Goal: Task Accomplishment & Management: Use online tool/utility

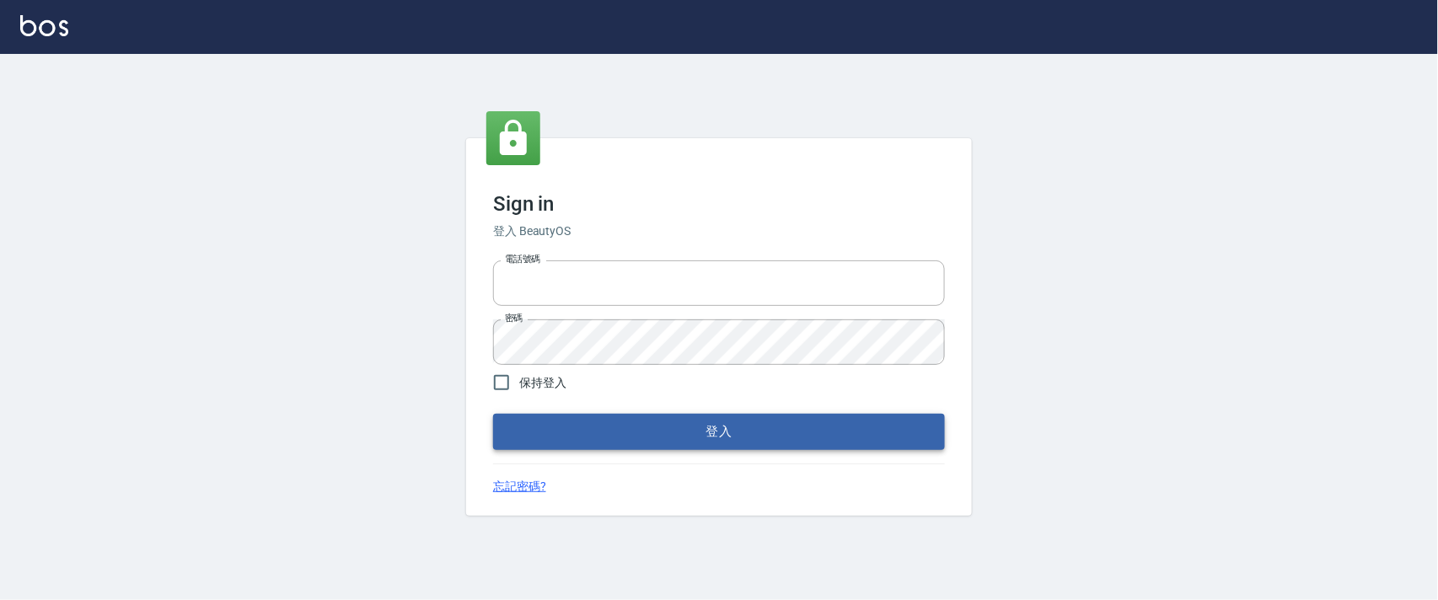
type input "0927987640"
click at [615, 445] on button "登入" at bounding box center [719, 431] width 452 height 35
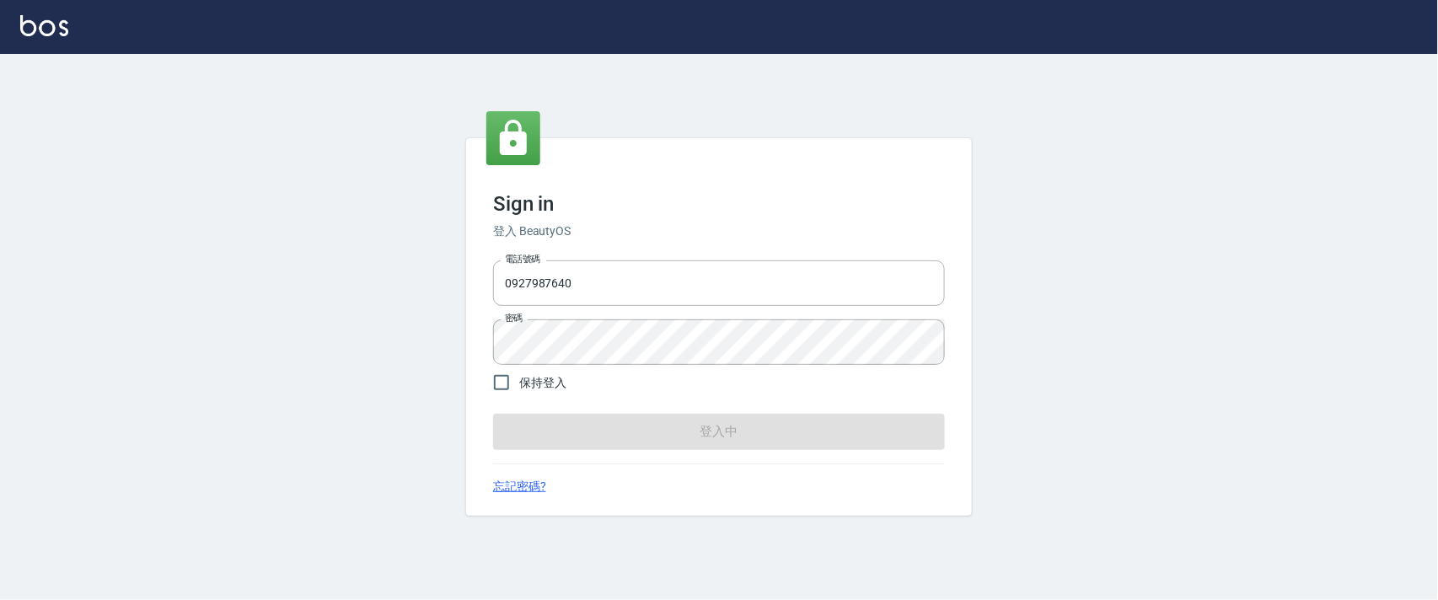
click at [627, 427] on form "電話號碼 [PHONE_NUMBER] 電話號碼 密碼 密碼 保持登入 登入中" at bounding box center [719, 352] width 452 height 196
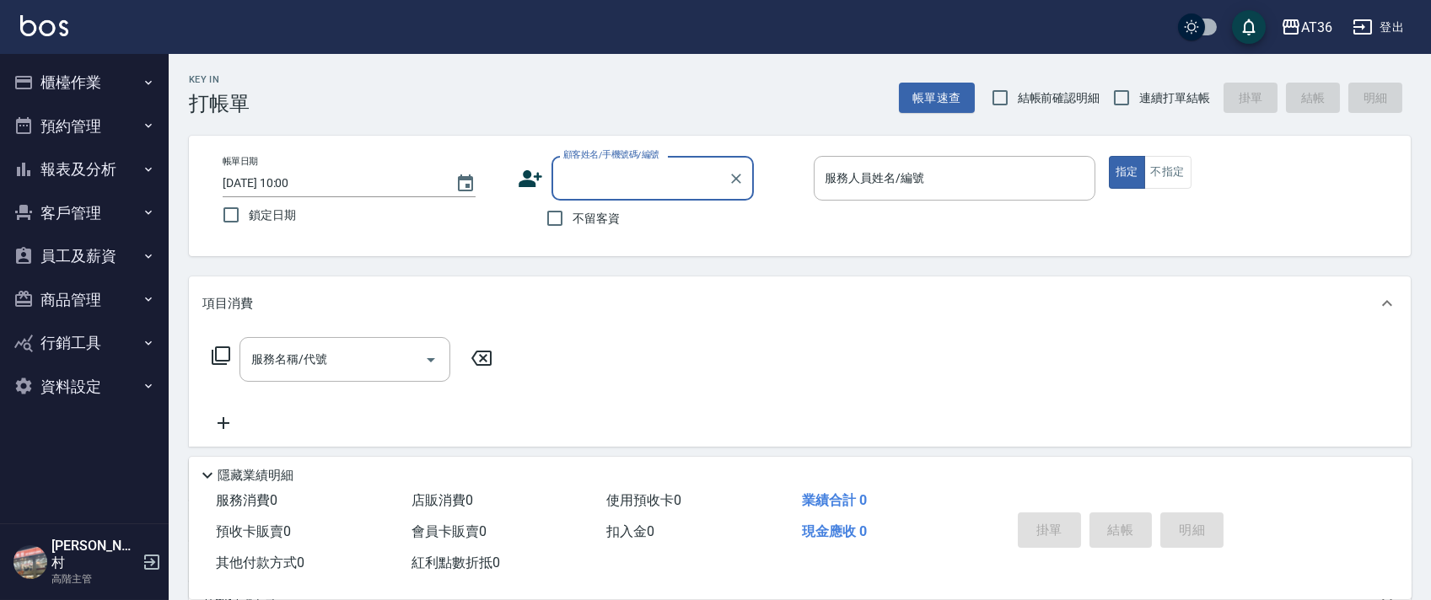
click at [58, 76] on button "櫃檯作業" at bounding box center [84, 83] width 155 height 44
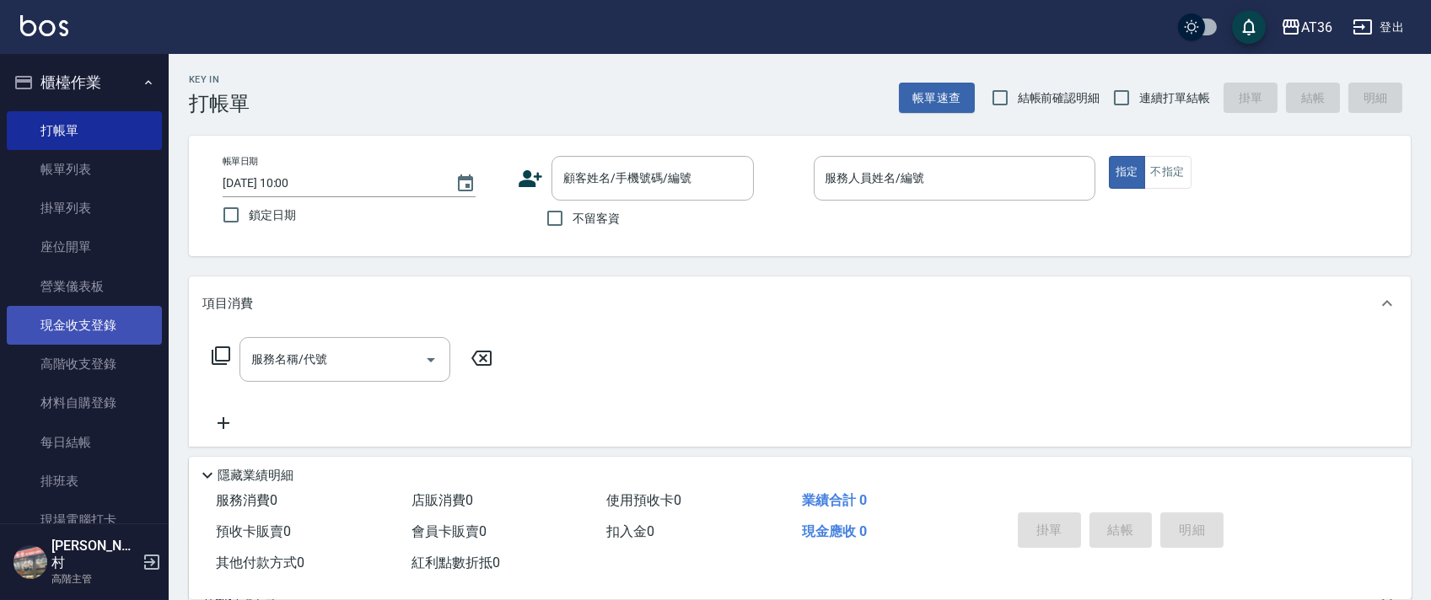
click at [102, 335] on link "現金收支登錄" at bounding box center [84, 325] width 155 height 39
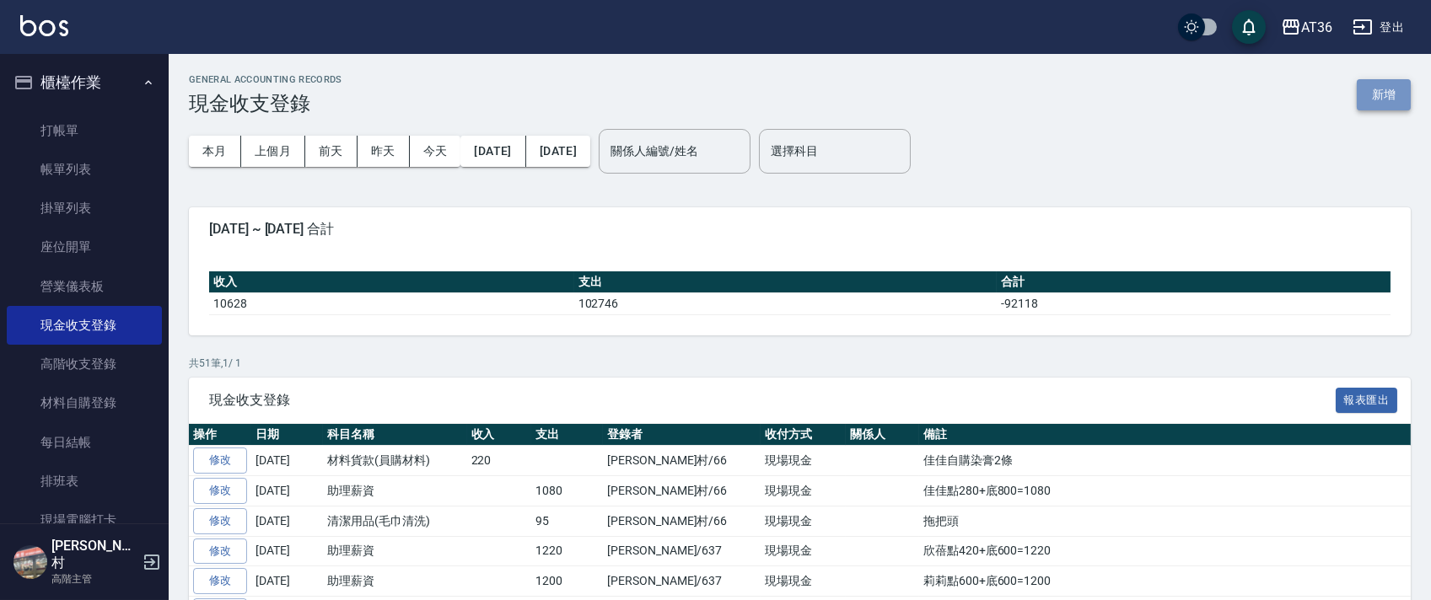
click at [1378, 94] on button "新增" at bounding box center [1384, 94] width 54 height 31
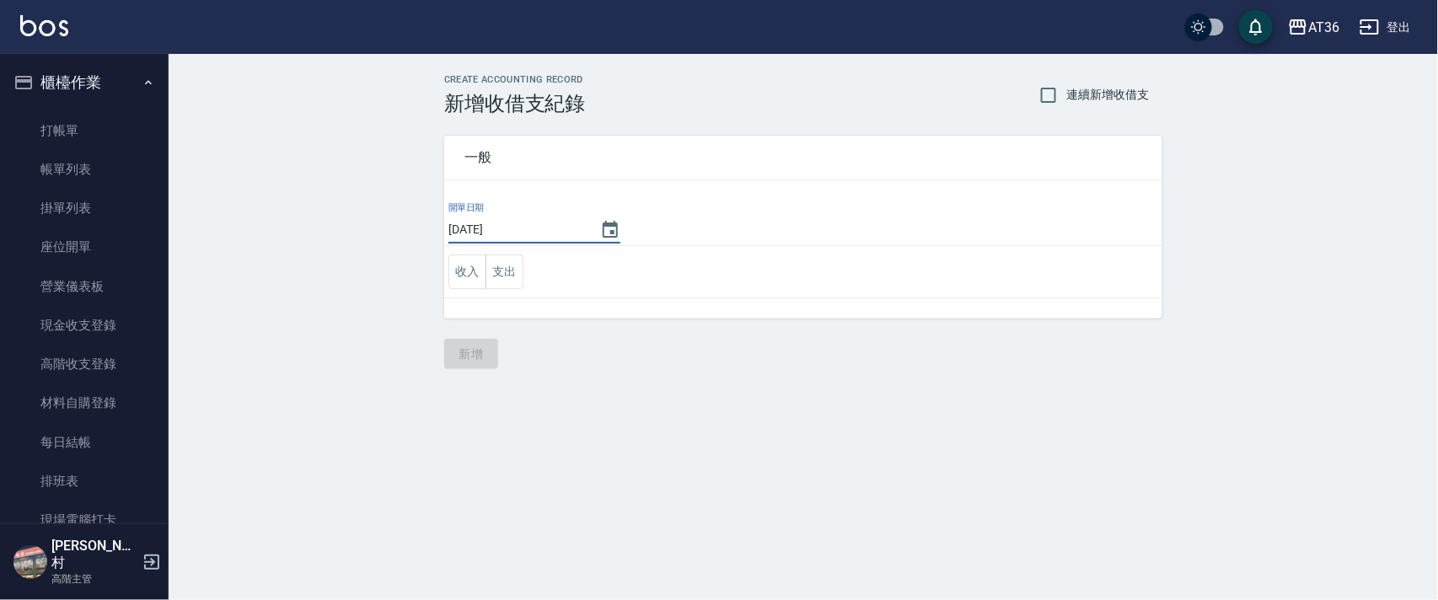
click at [501, 230] on input "[DATE]" at bounding box center [516, 230] width 135 height 28
type input "[DATE]"
click at [505, 268] on button "支出" at bounding box center [505, 272] width 38 height 35
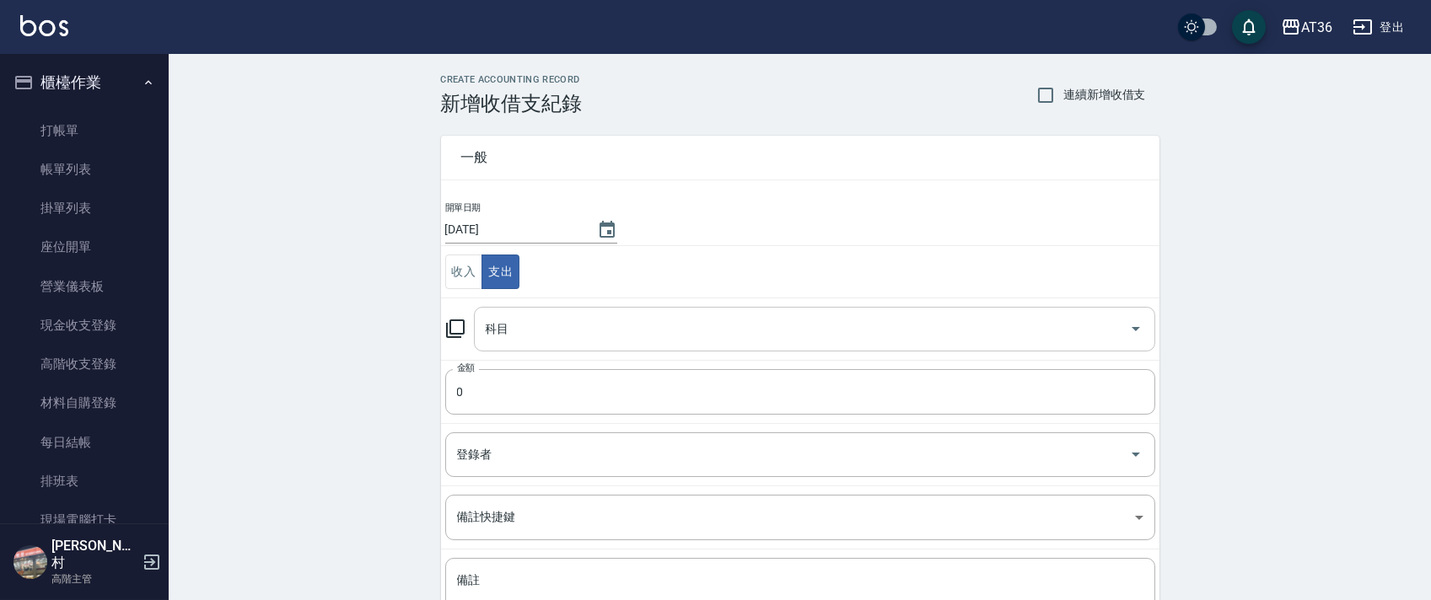
click at [523, 342] on input "科目" at bounding box center [801, 329] width 641 height 30
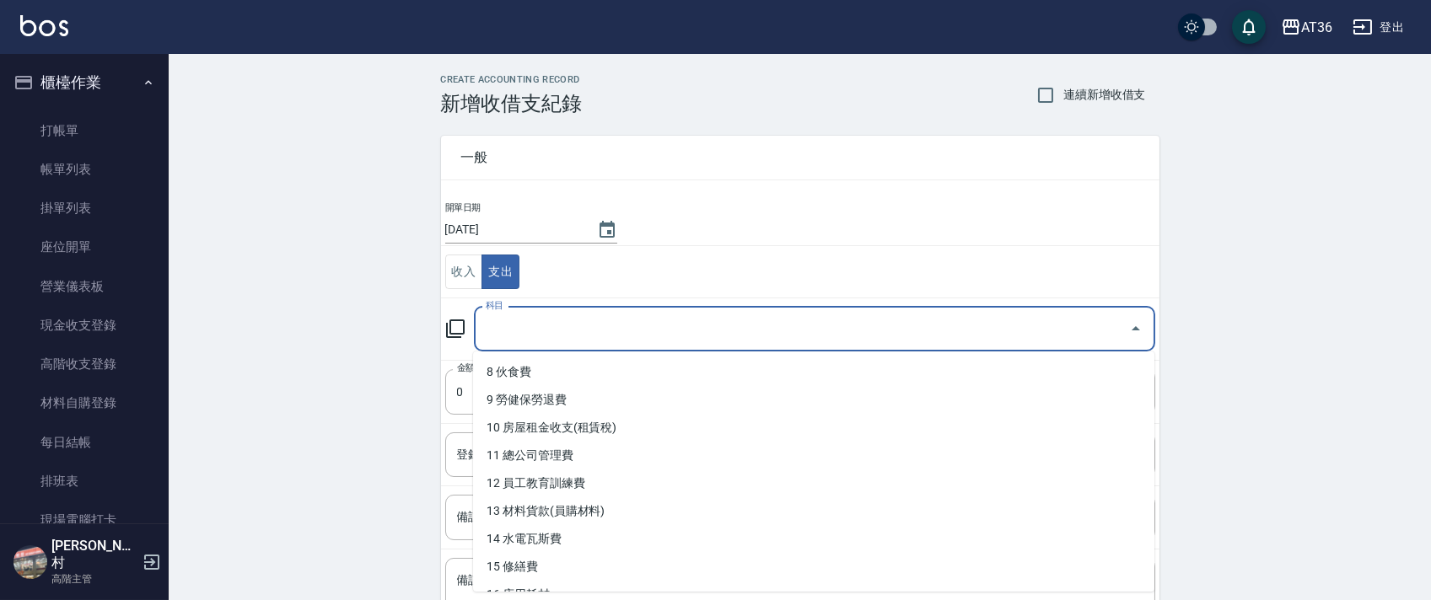
scroll to position [224, 0]
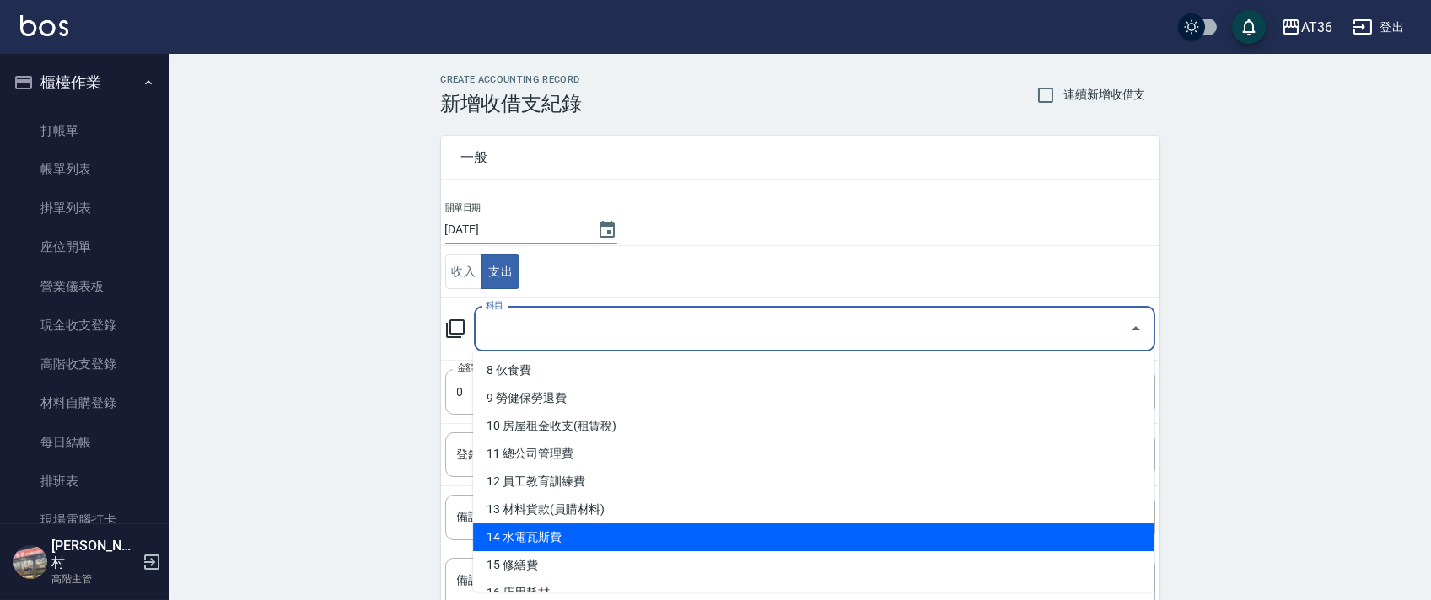
drag, startPoint x: 581, startPoint y: 527, endPoint x: 613, endPoint y: 492, distance: 47.1
click at [581, 529] on li "14 水電瓦斯費" at bounding box center [813, 538] width 681 height 28
type input "14 水電瓦斯費"
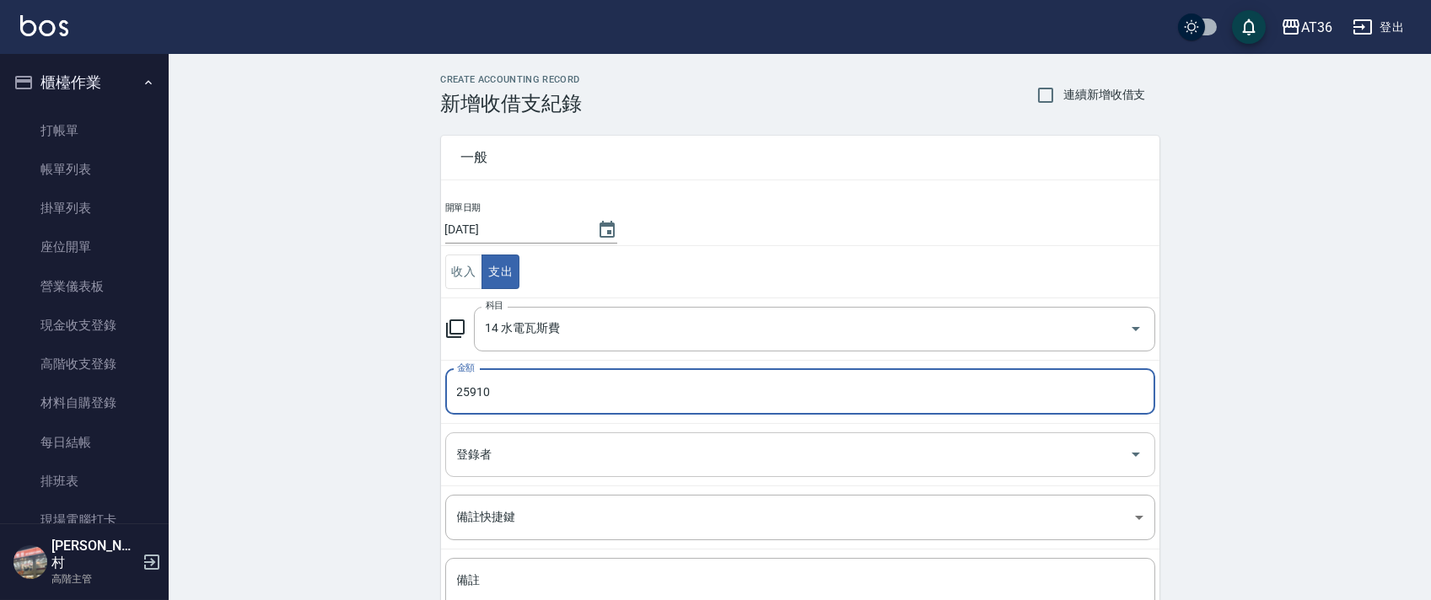
type input "25910"
click at [470, 446] on div "登錄者 登錄者" at bounding box center [800, 455] width 710 height 45
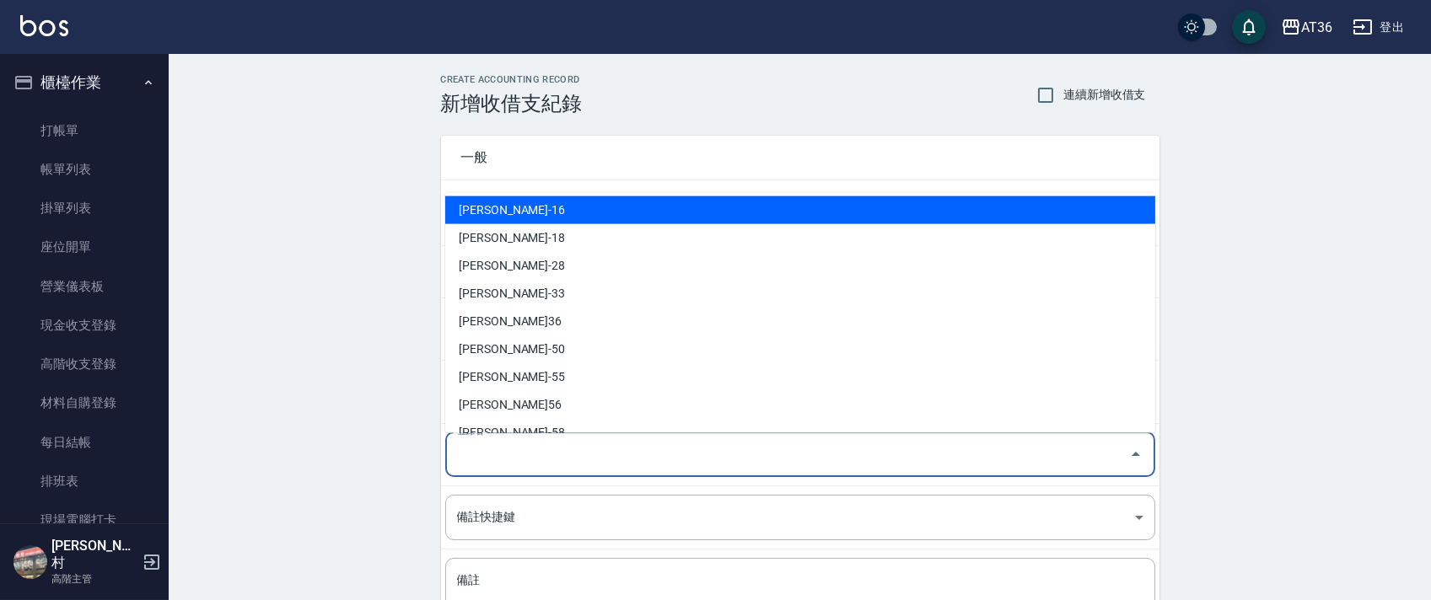
scroll to position [330, 0]
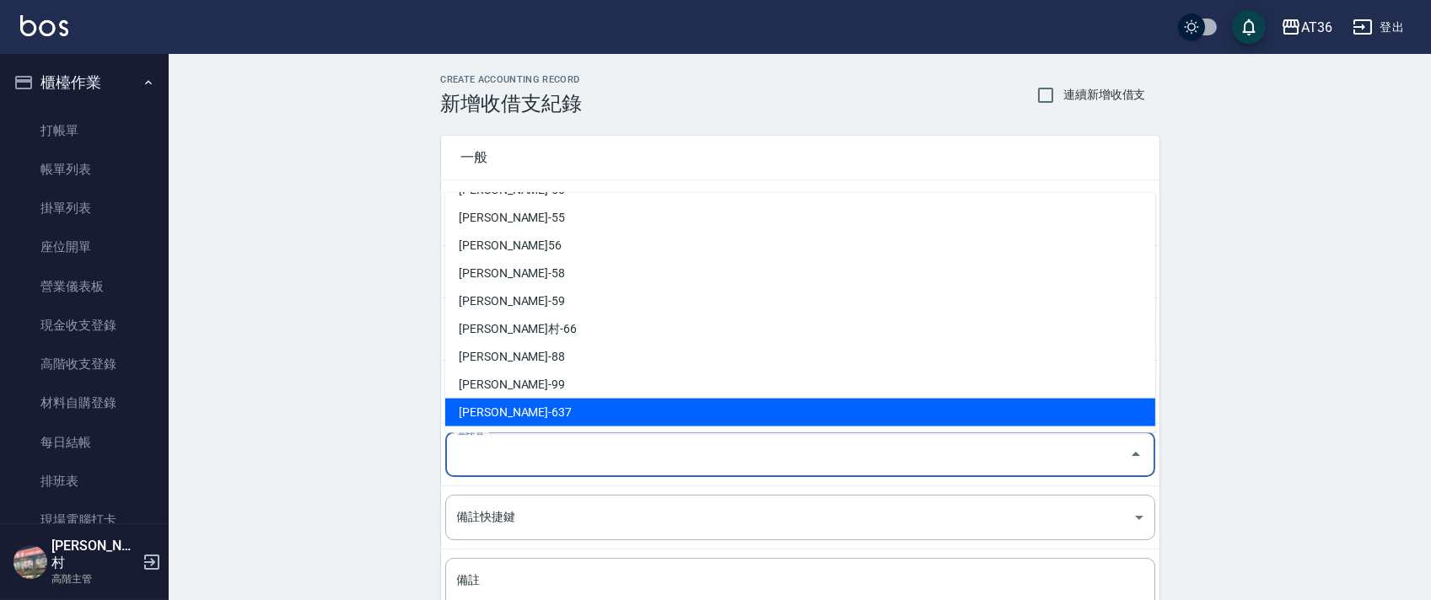
drag, startPoint x: 503, startPoint y: 417, endPoint x: 513, endPoint y: 409, distance: 13.2
click at [503, 416] on li "[PERSON_NAME]-637" at bounding box center [800, 413] width 710 height 28
type input "[PERSON_NAME]-637"
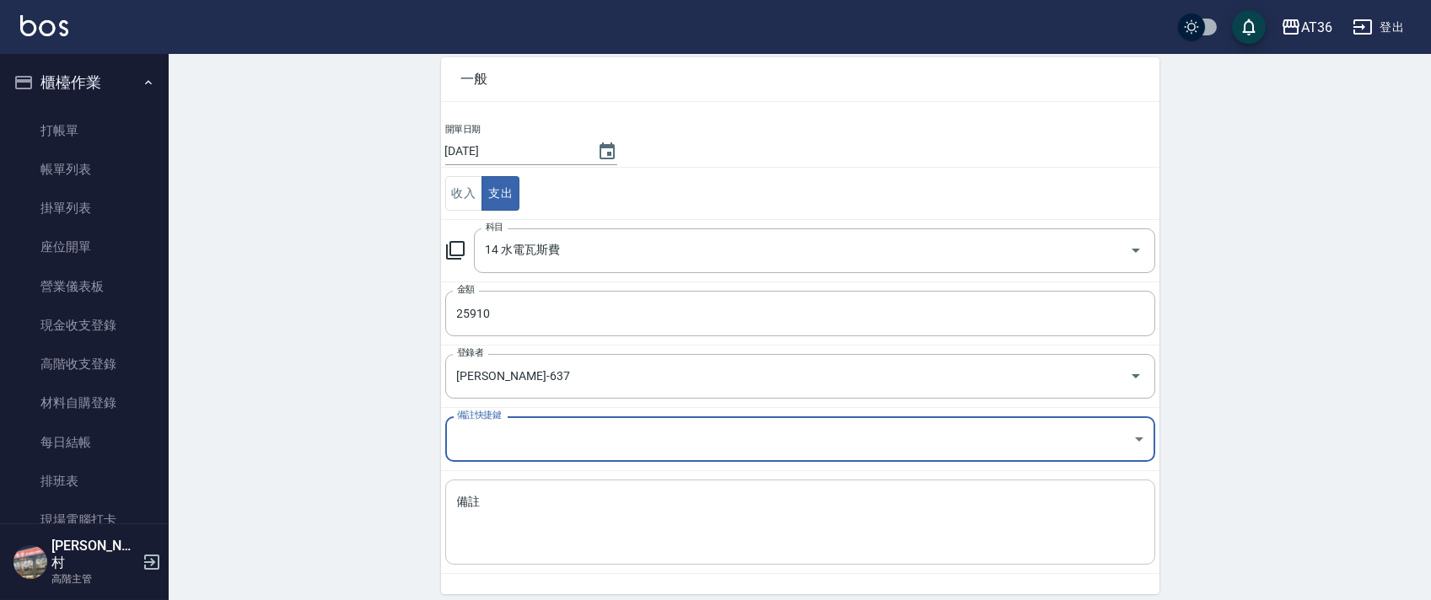
scroll to position [143, 0]
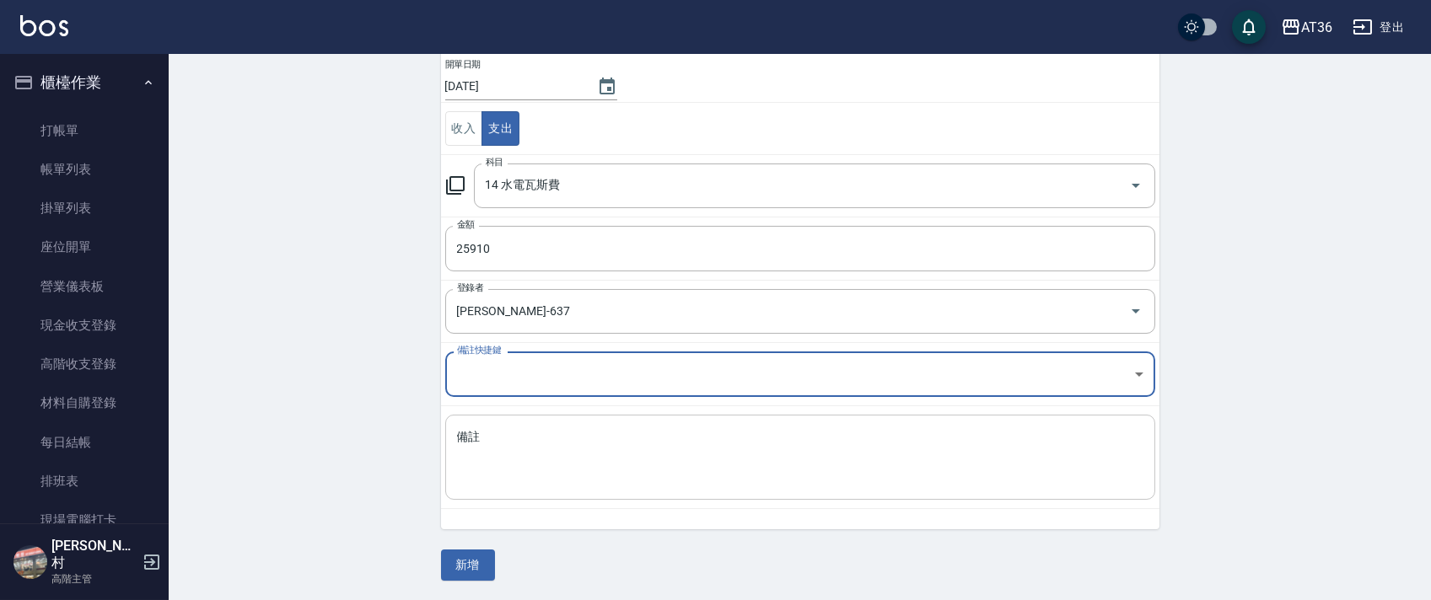
click at [504, 456] on textarea "備註" at bounding box center [800, 457] width 686 height 57
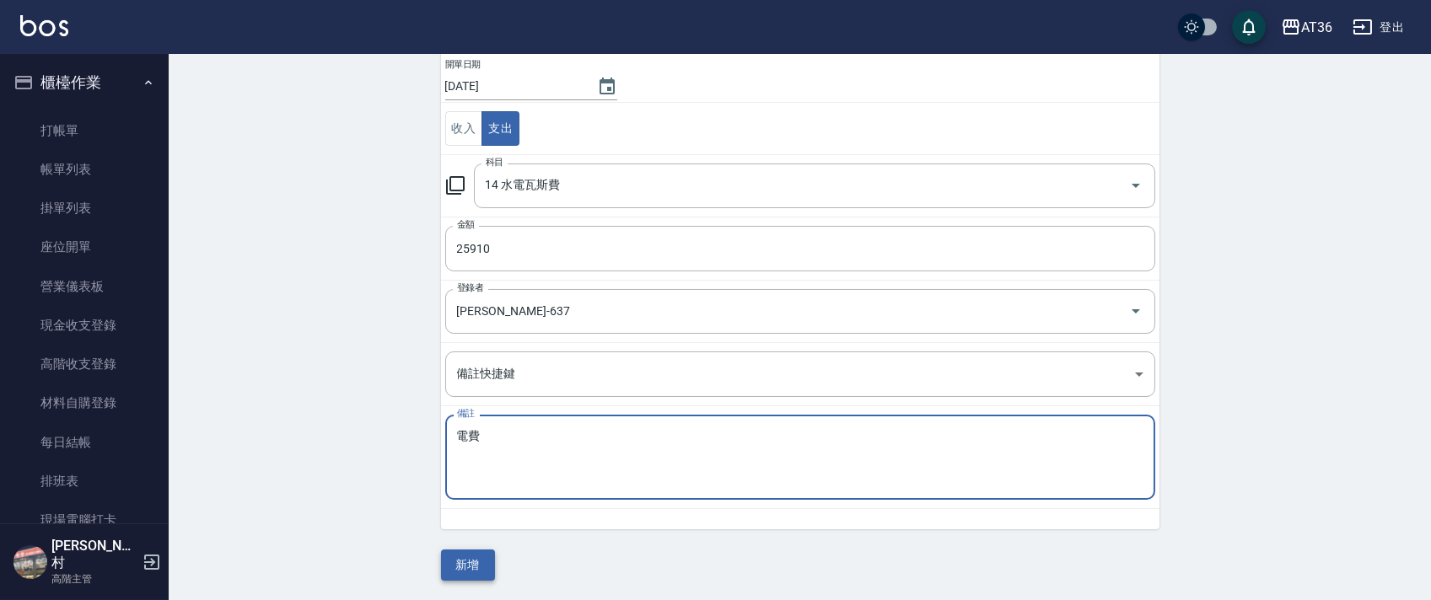
type textarea "電費"
click at [461, 564] on button "新增" at bounding box center [468, 565] width 54 height 31
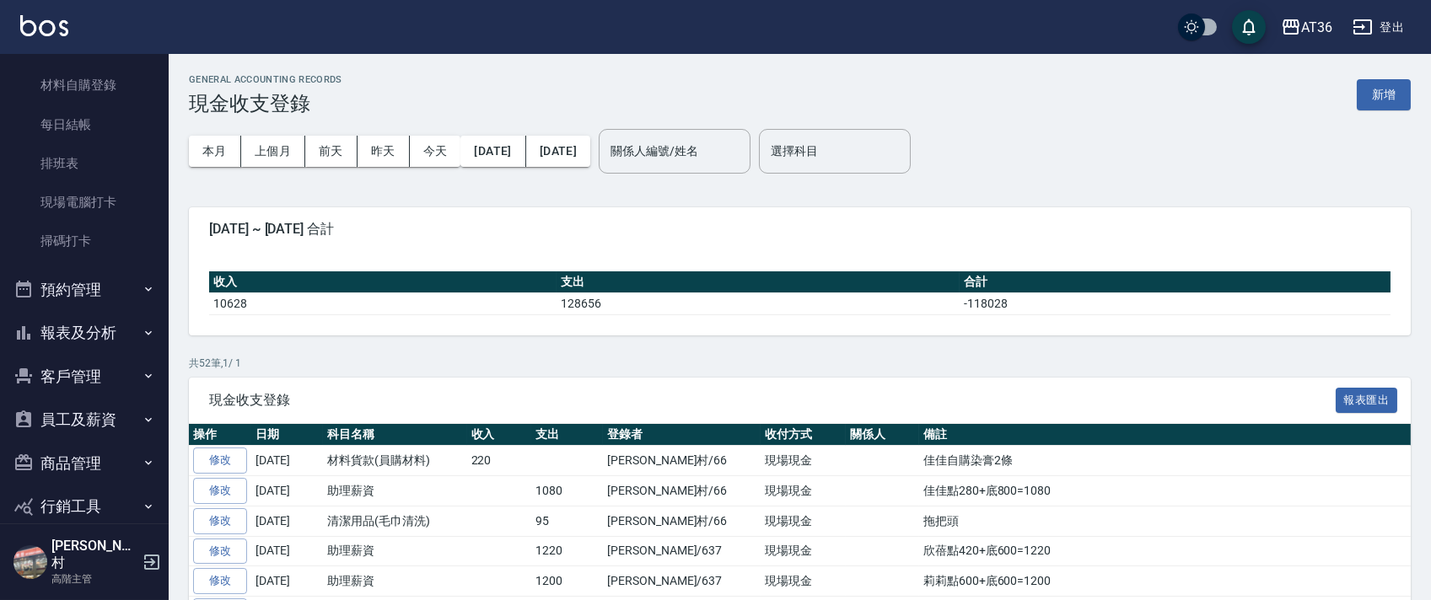
scroll to position [337, 0]
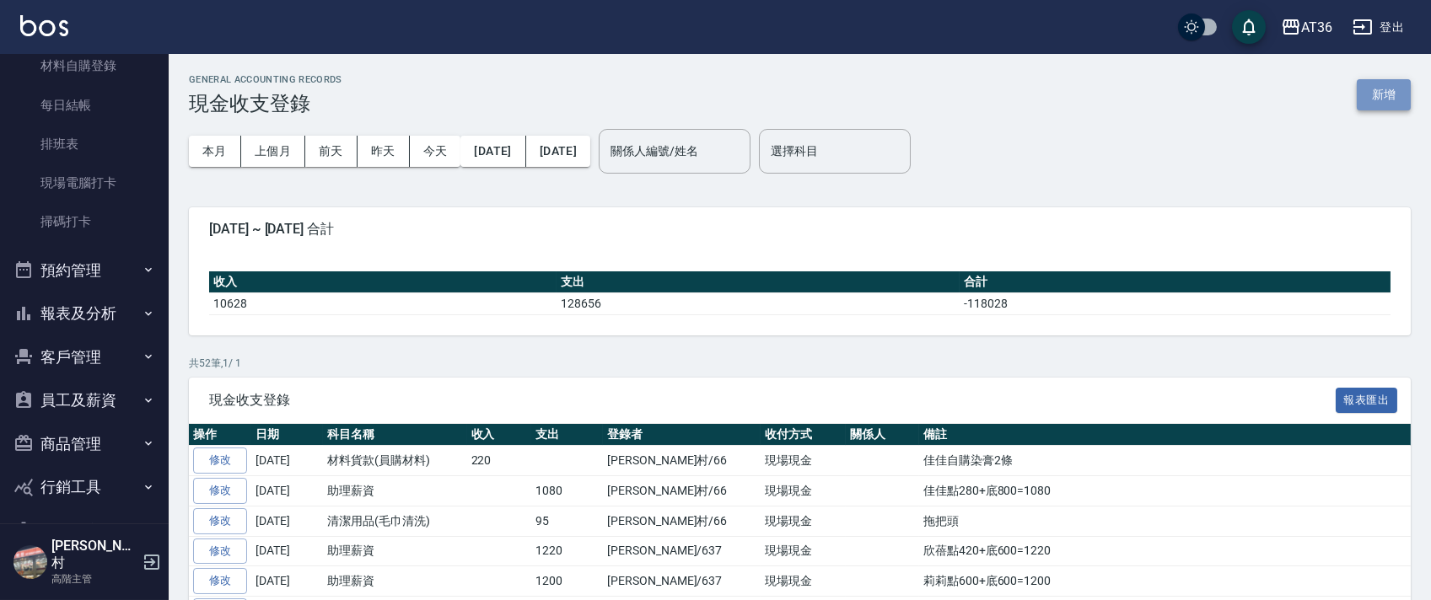
click at [1379, 95] on button "新增" at bounding box center [1384, 94] width 54 height 31
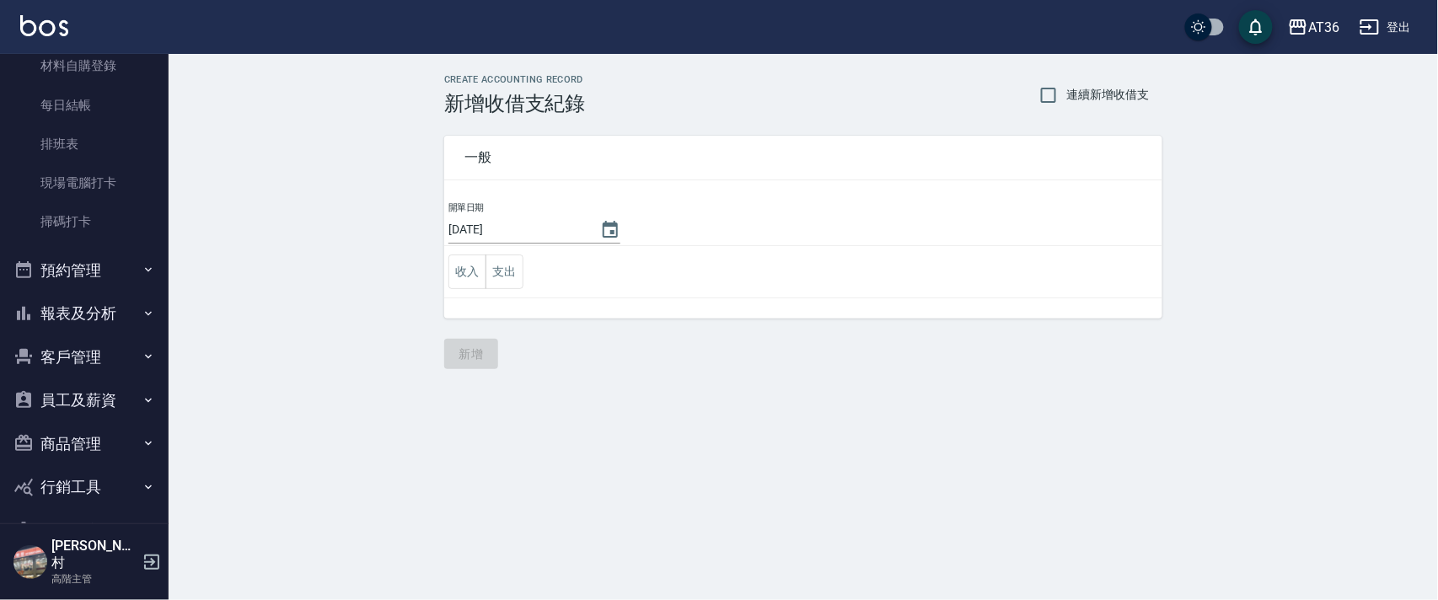
click at [504, 229] on input "[DATE]" at bounding box center [516, 230] width 135 height 28
drag, startPoint x: 502, startPoint y: 232, endPoint x: 613, endPoint y: 234, distance: 110.5
click at [502, 234] on input "[DATE]" at bounding box center [516, 230] width 135 height 28
type input "[DATE]"
drag, startPoint x: 497, startPoint y: 272, endPoint x: 531, endPoint y: 294, distance: 40.2
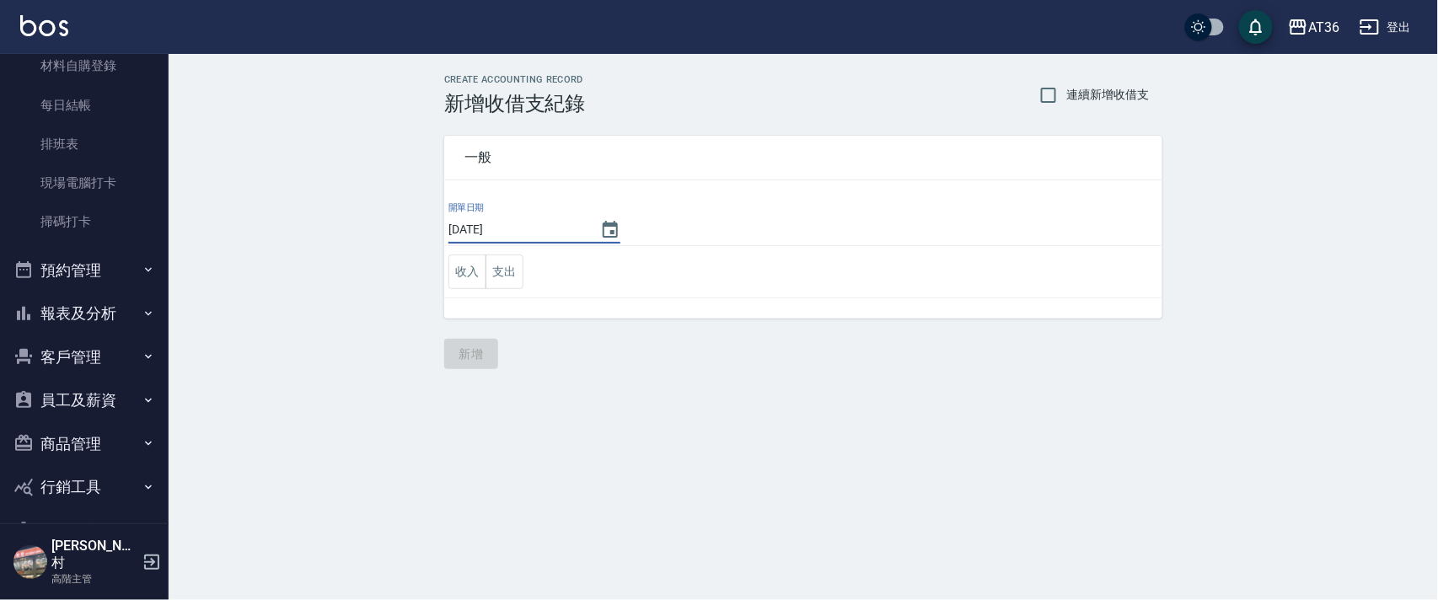
click at [497, 272] on button "支出" at bounding box center [505, 272] width 38 height 35
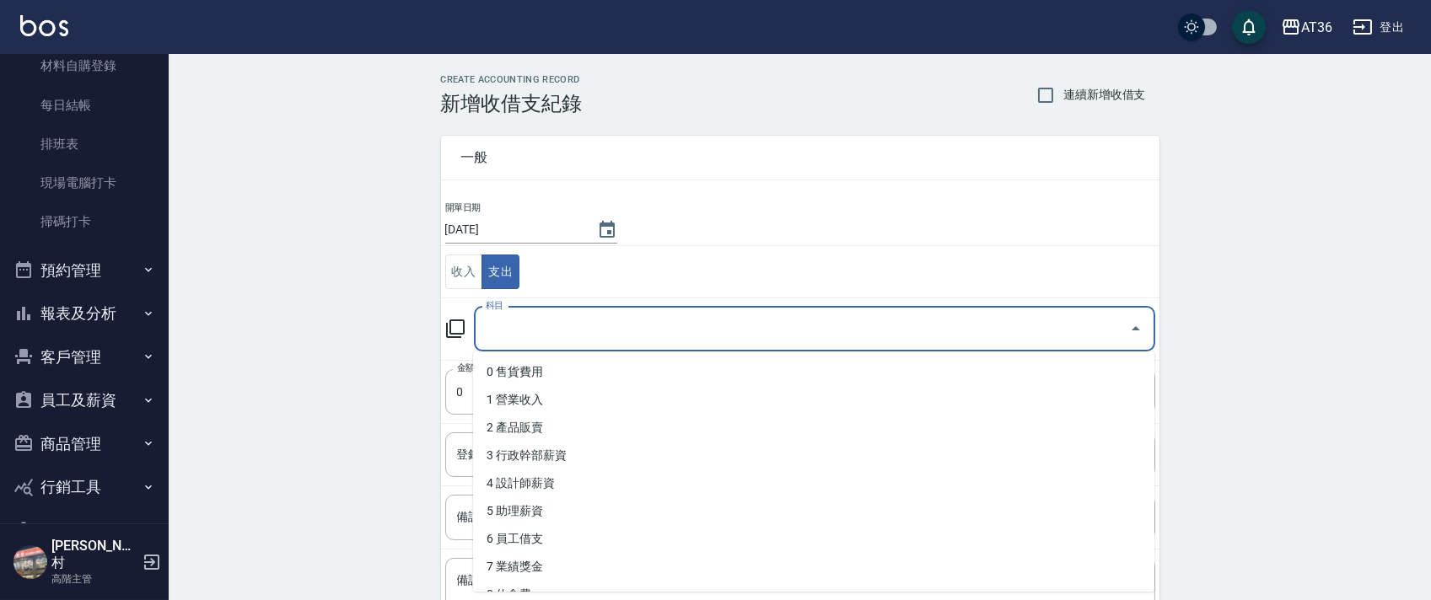
click at [492, 320] on div "科目 科目" at bounding box center [814, 329] width 681 height 45
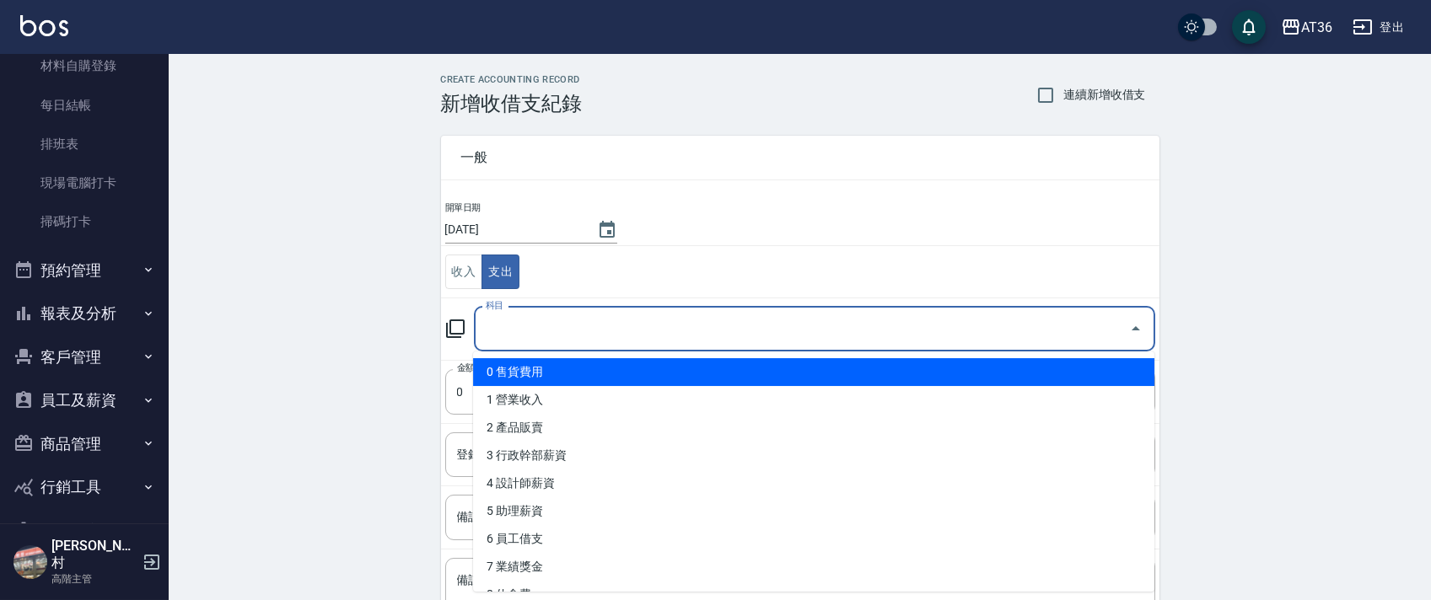
scroll to position [337, 0]
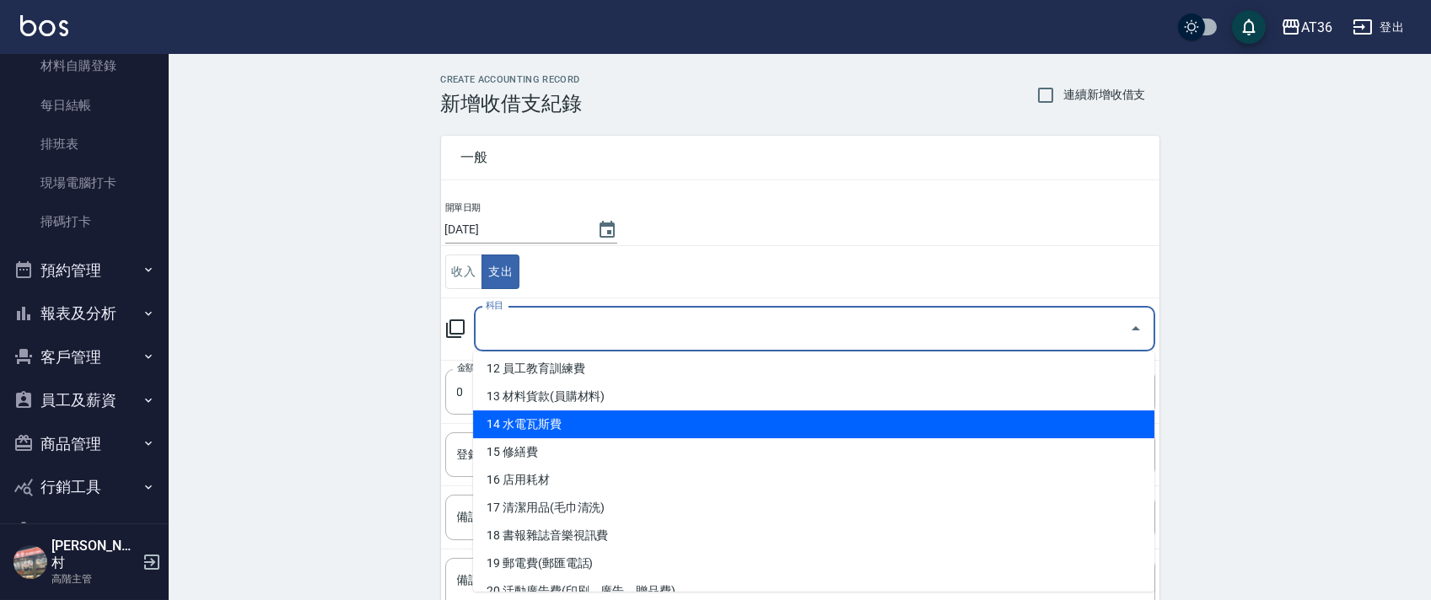
drag, startPoint x: 586, startPoint y: 429, endPoint x: 623, endPoint y: 409, distance: 42.3
click at [586, 428] on li "14 水電瓦斯費" at bounding box center [813, 425] width 681 height 28
type input "14 水電瓦斯費"
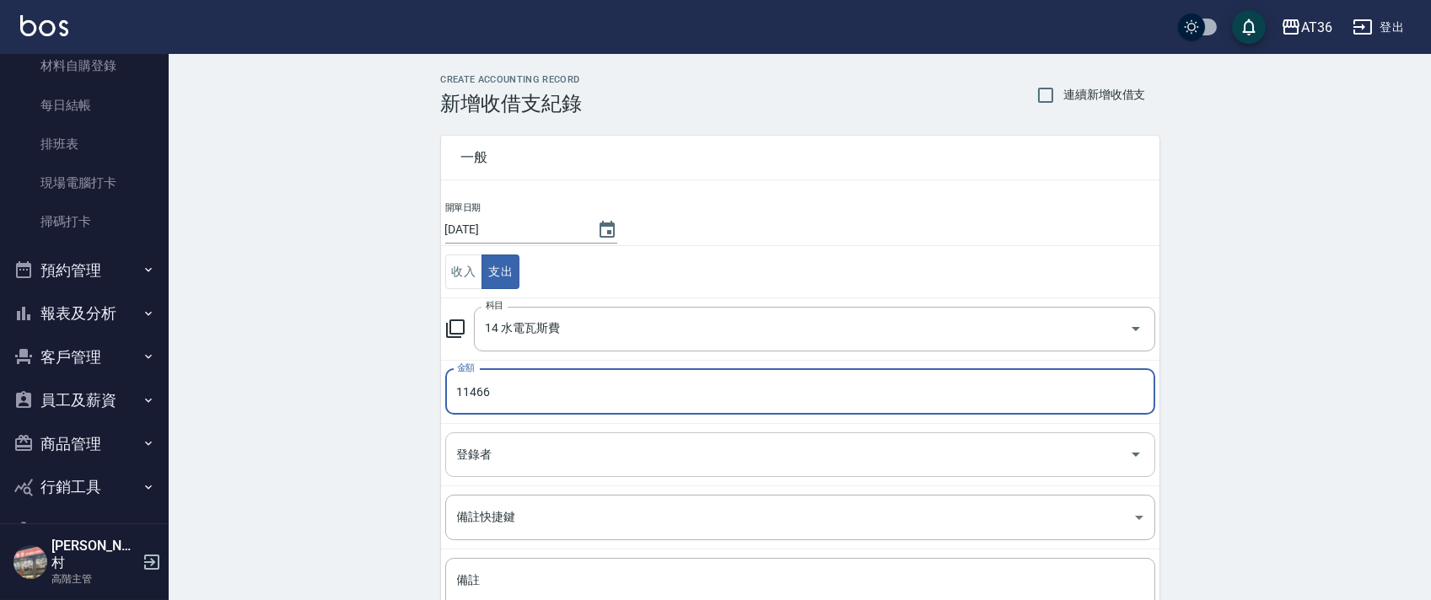
type input "11466"
click at [462, 454] on input "登錄者" at bounding box center [787, 455] width 669 height 30
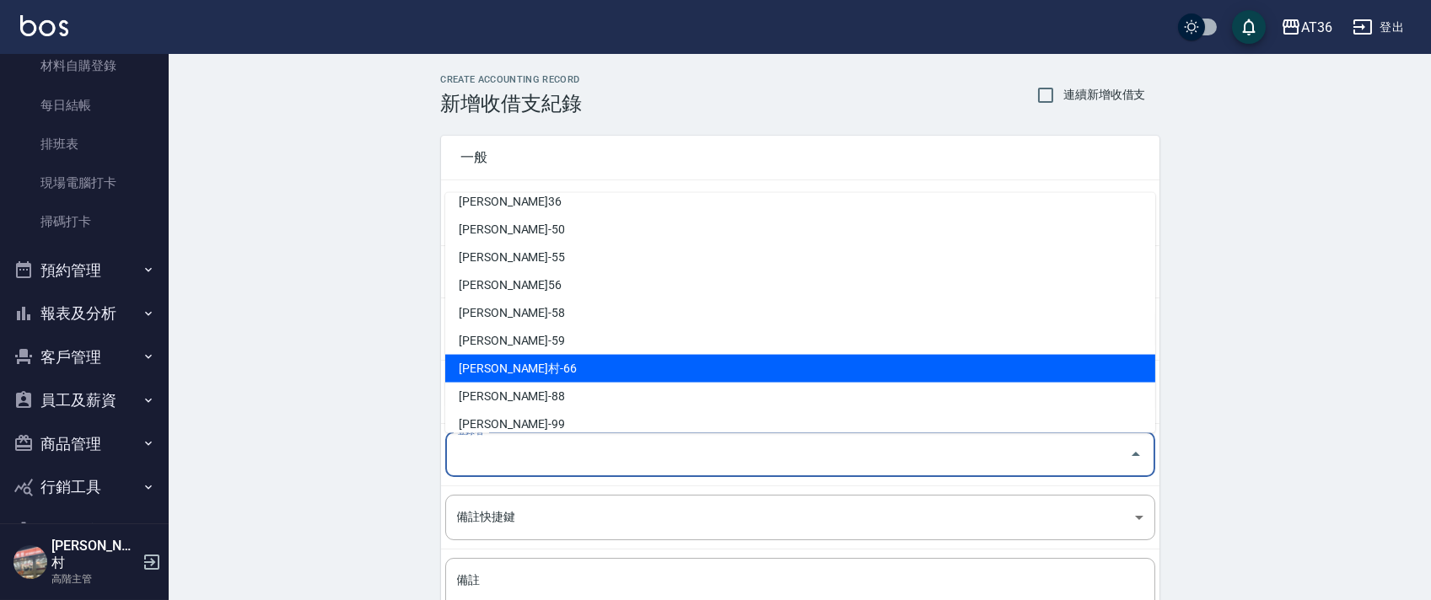
scroll to position [330, 0]
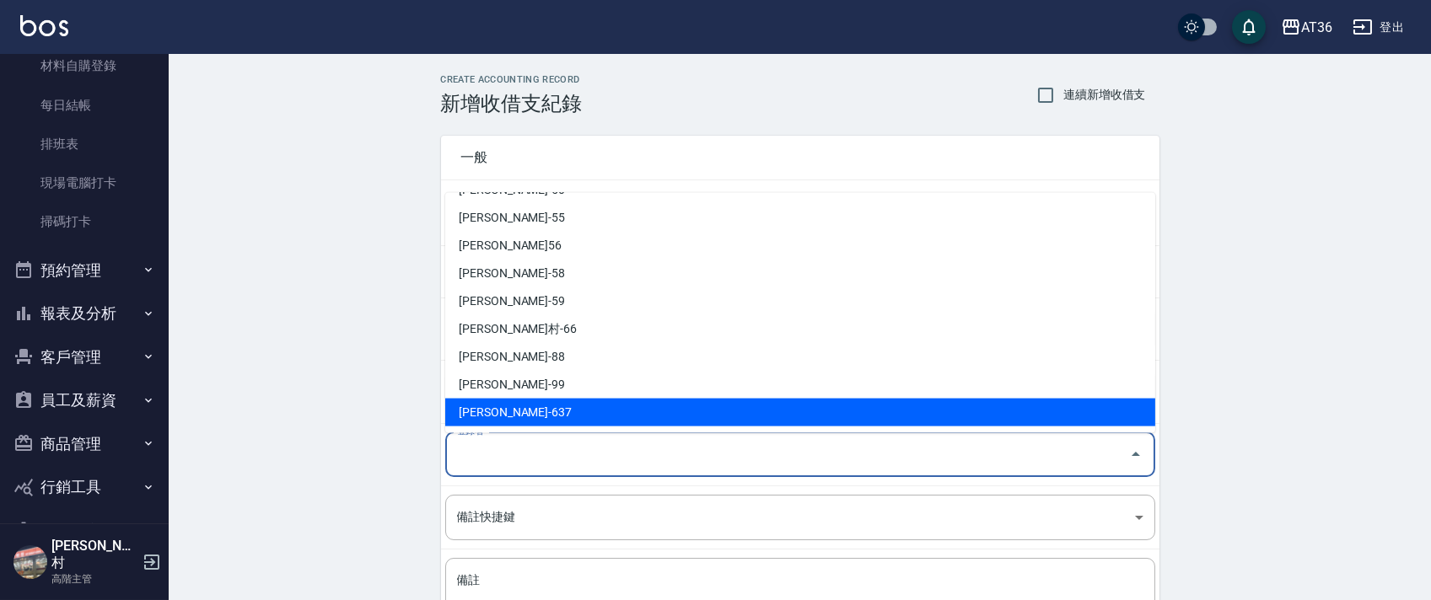
click at [487, 407] on li "[PERSON_NAME]-637" at bounding box center [800, 413] width 710 height 28
type input "[PERSON_NAME]-637"
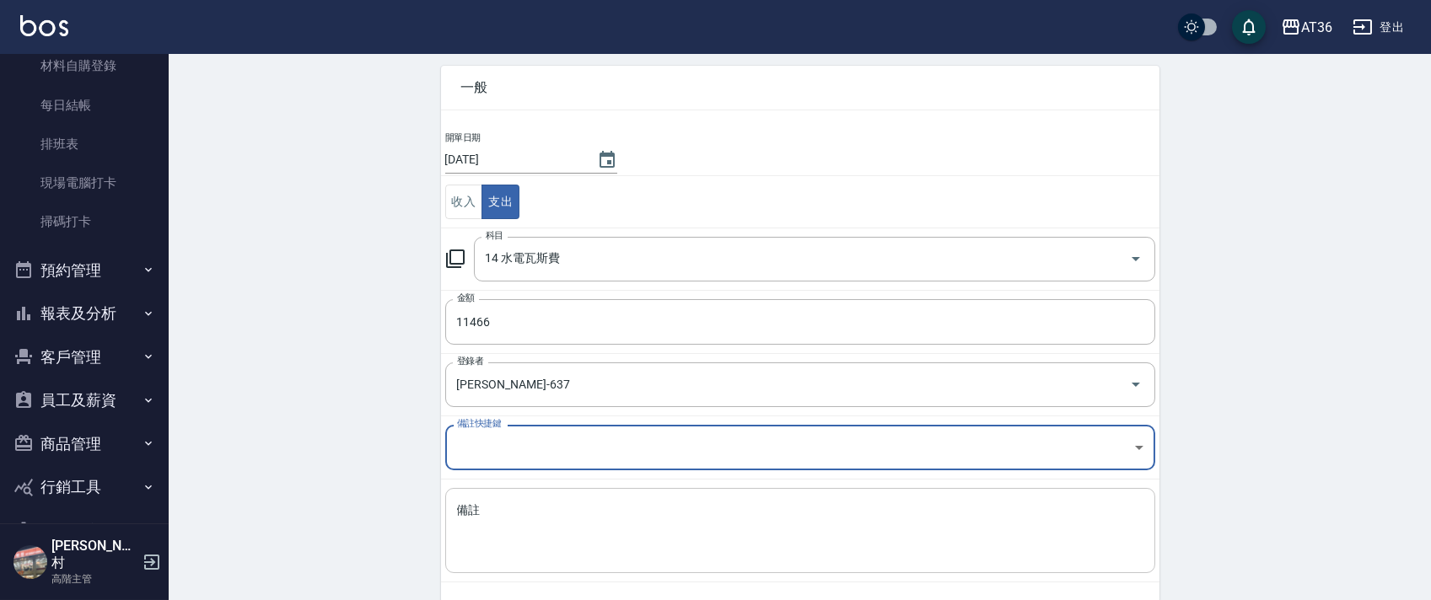
scroll to position [143, 0]
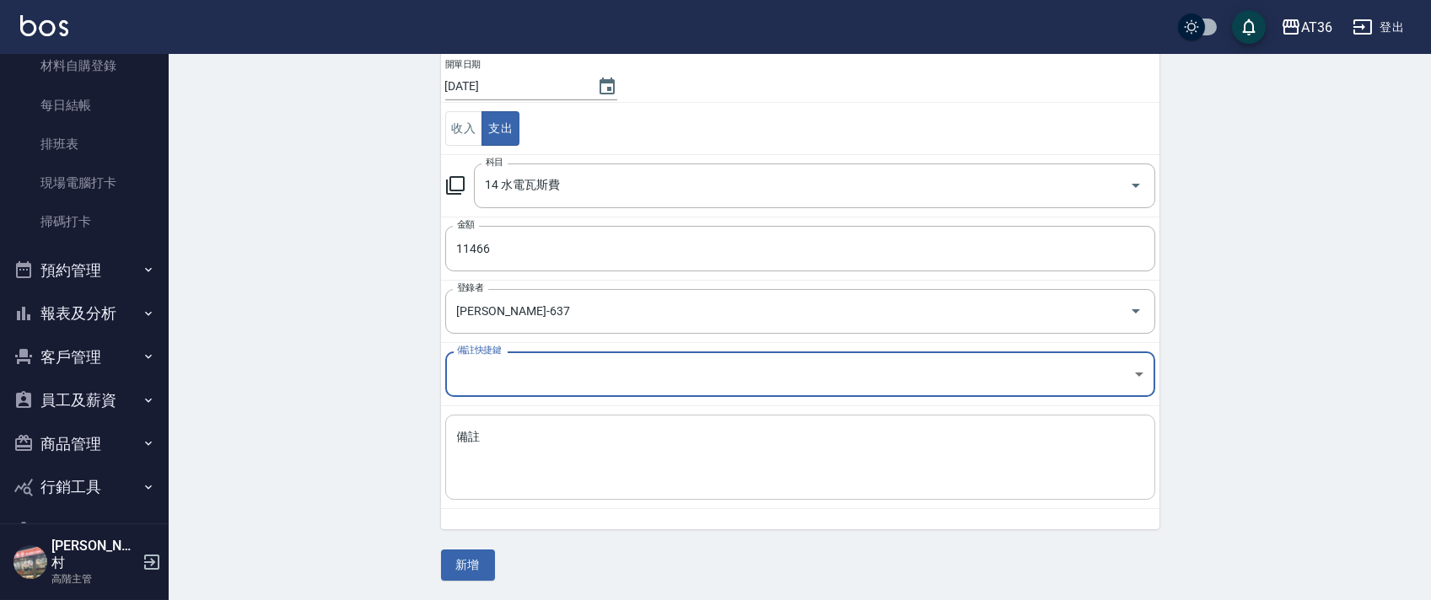
click at [476, 449] on textarea "備註" at bounding box center [800, 457] width 686 height 57
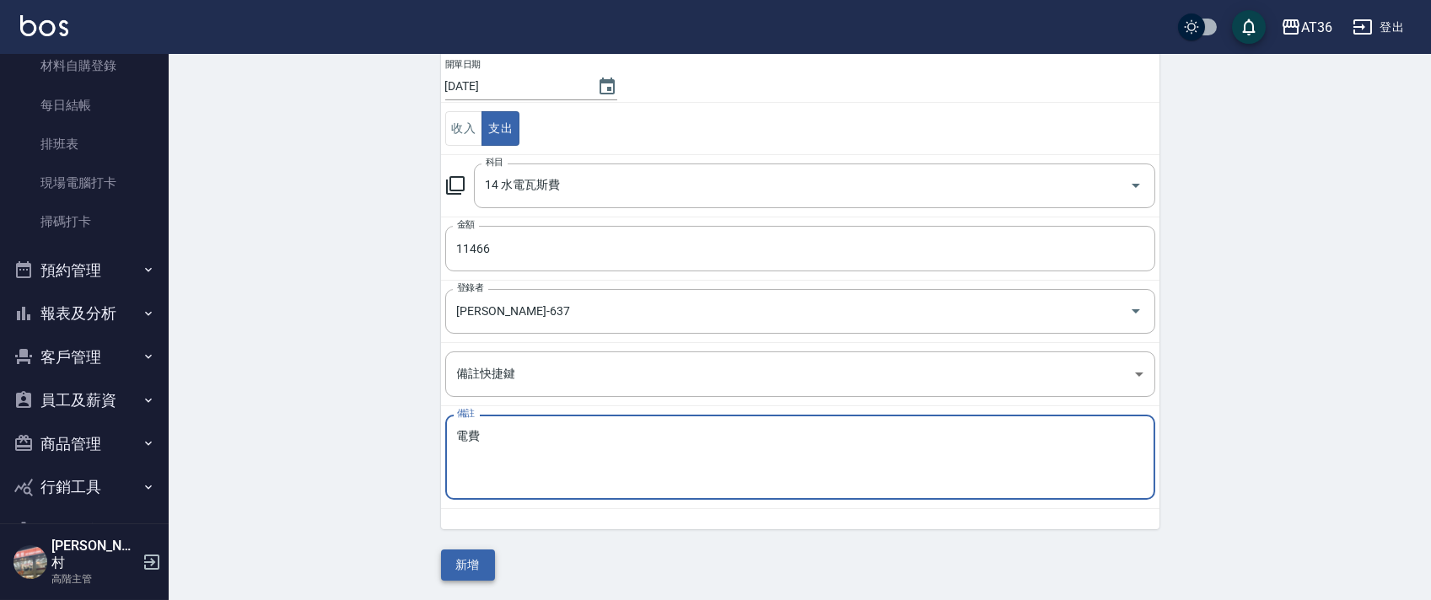
type textarea "電費"
drag, startPoint x: 465, startPoint y: 567, endPoint x: 555, endPoint y: 481, distance: 124.6
click at [468, 567] on button "新增" at bounding box center [468, 565] width 54 height 31
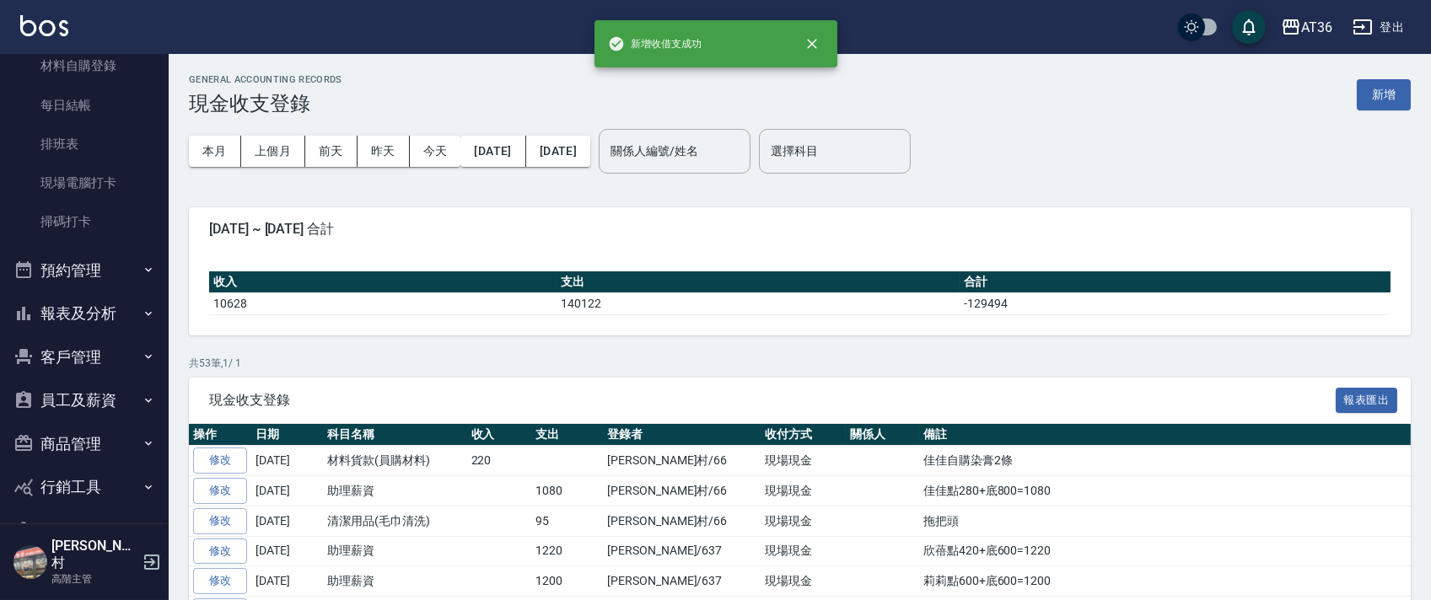
click at [47, 314] on button "報表及分析" at bounding box center [84, 314] width 155 height 44
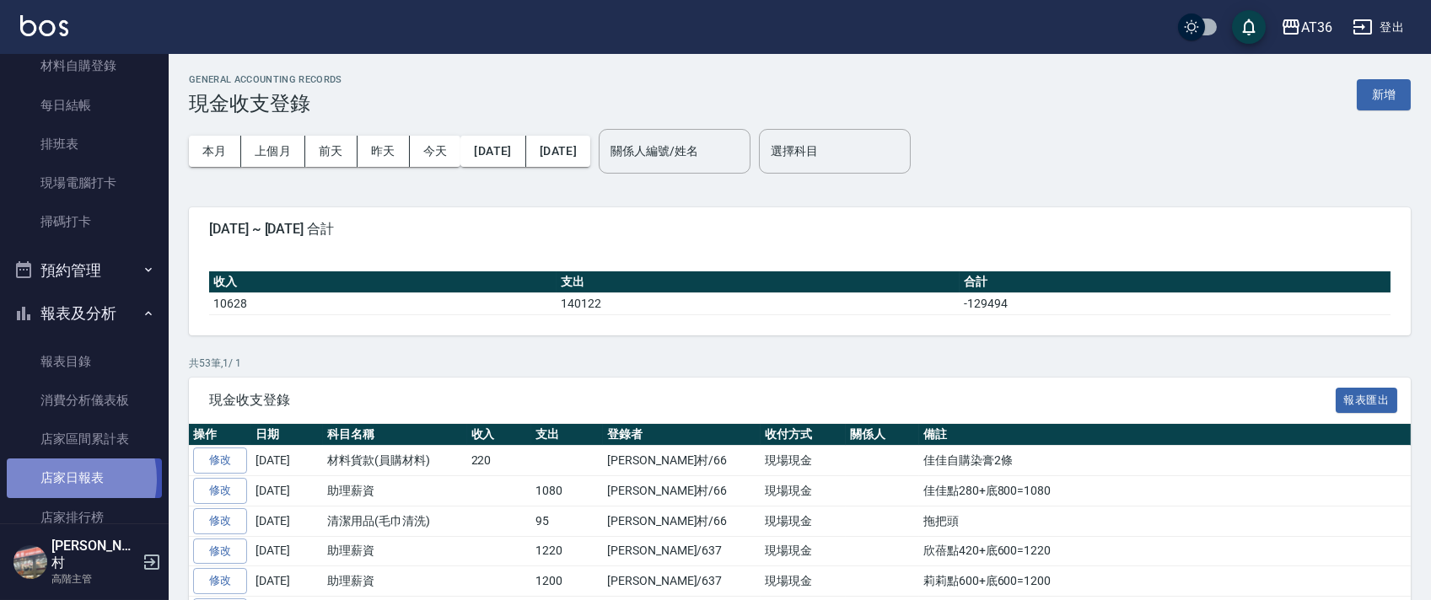
click at [56, 479] on link "店家日報表" at bounding box center [84, 478] width 155 height 39
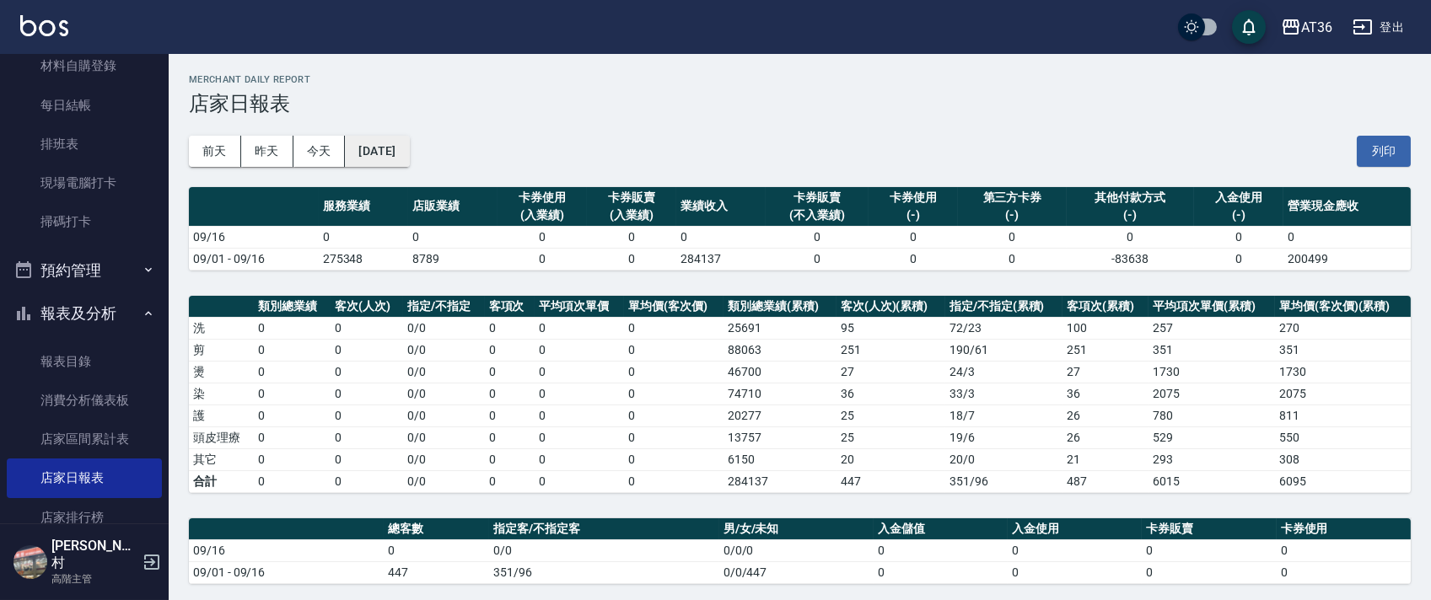
click at [407, 157] on button "[DATE]" at bounding box center [377, 151] width 64 height 31
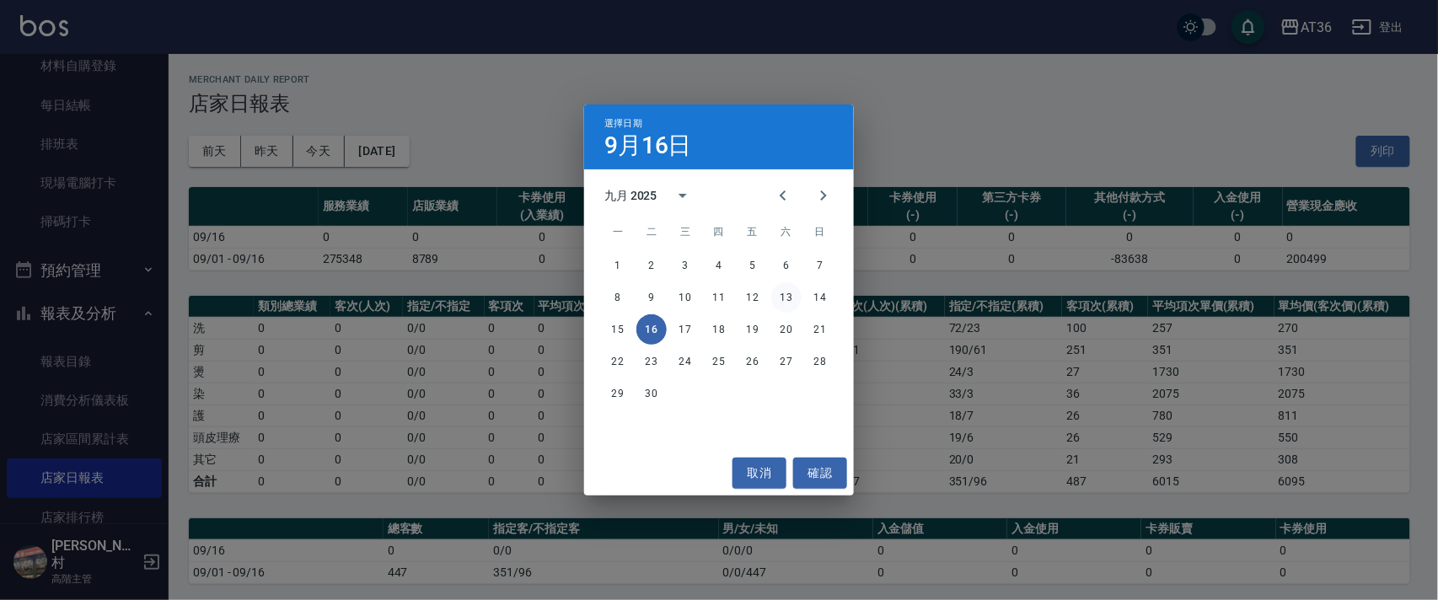
click at [787, 298] on button "13" at bounding box center [786, 297] width 30 height 30
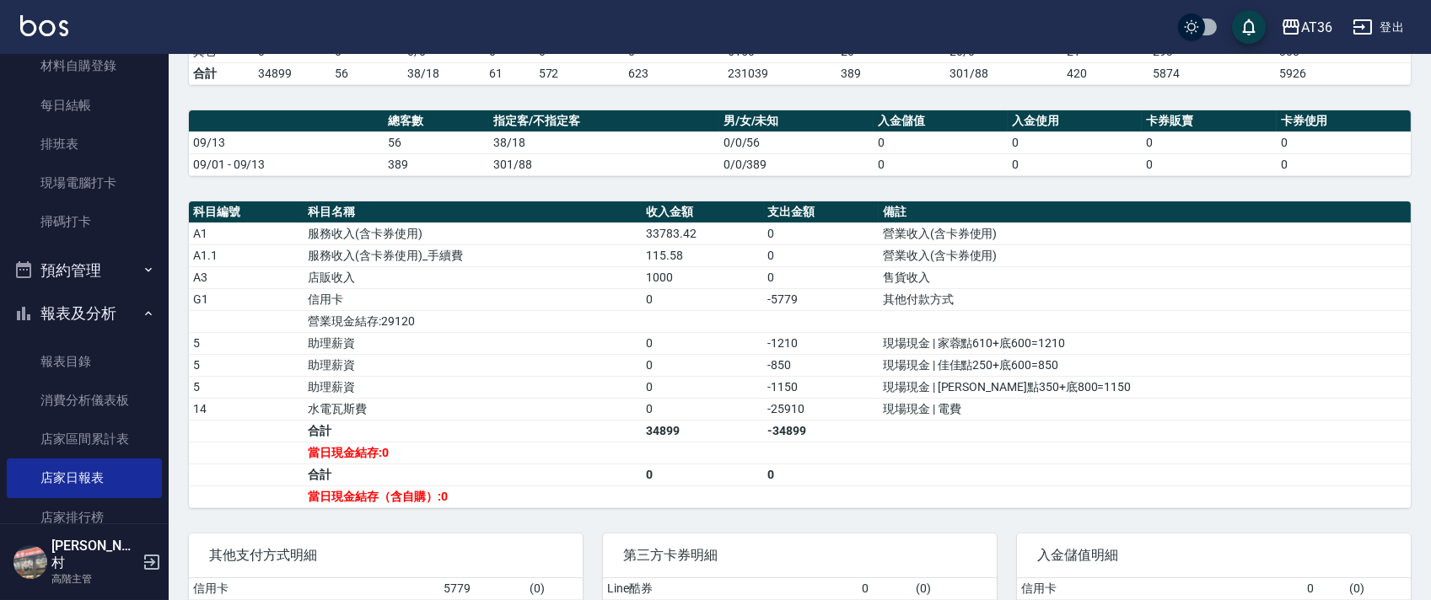
scroll to position [87, 0]
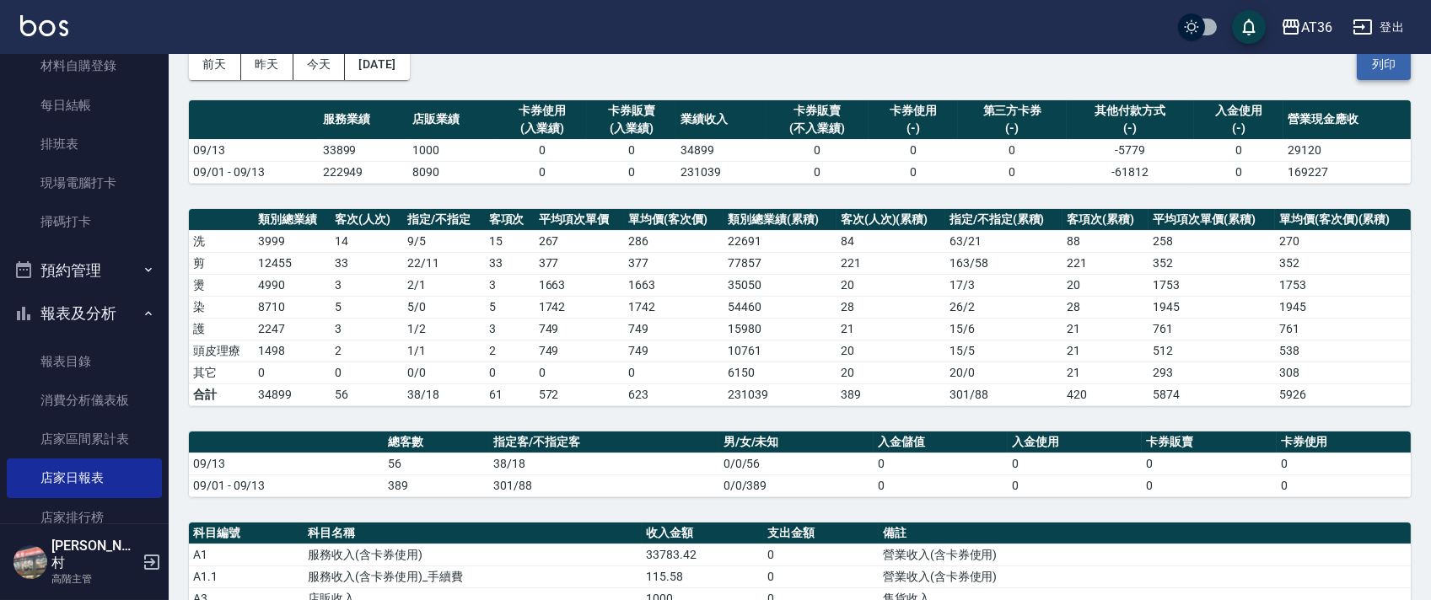
click at [1384, 65] on button "列印" at bounding box center [1384, 64] width 54 height 31
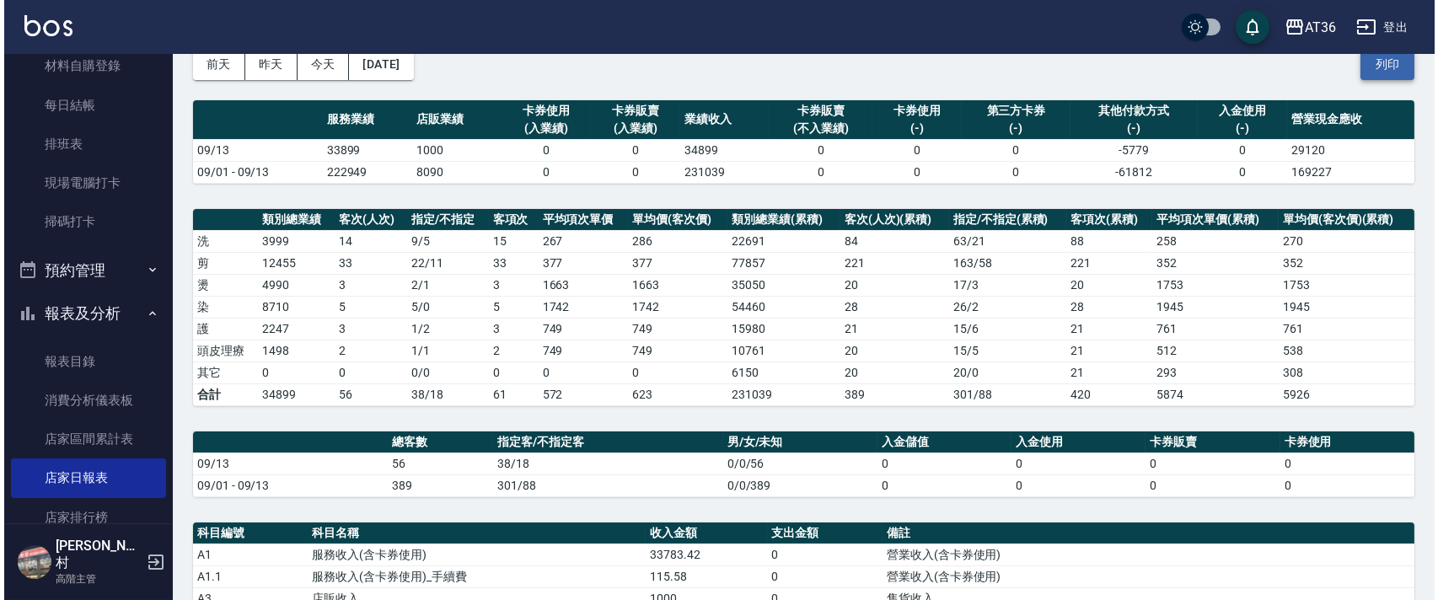
scroll to position [85, 0]
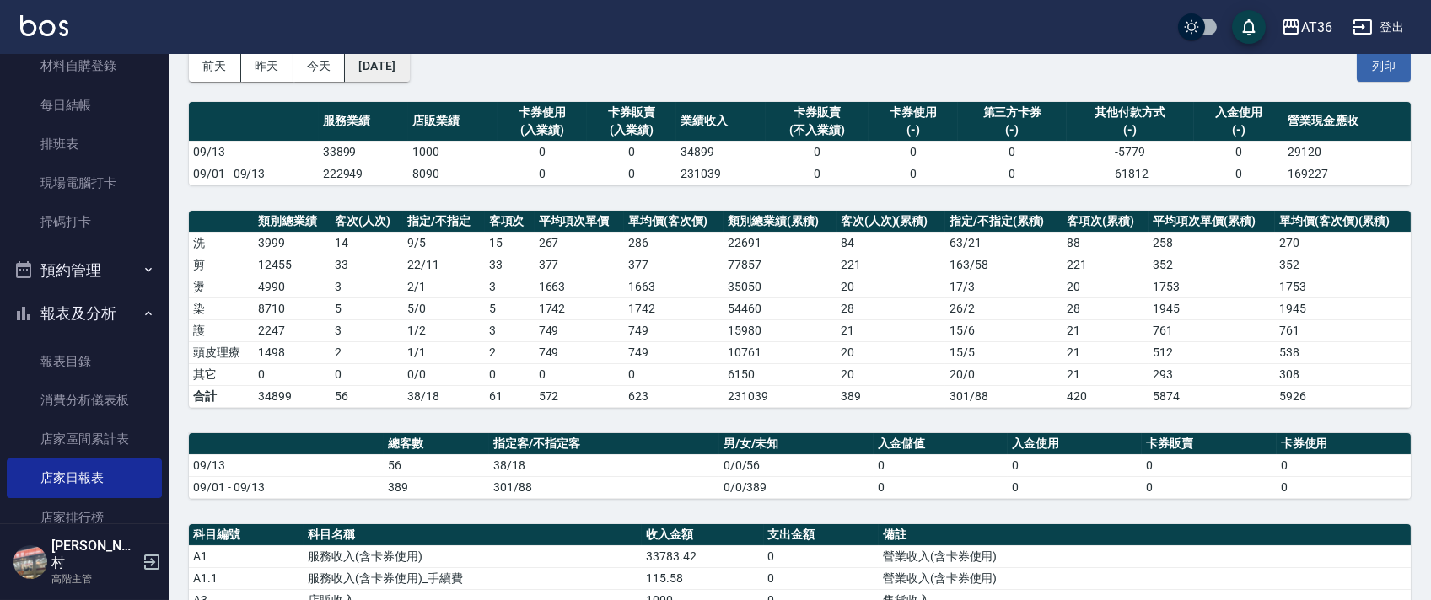
click at [409, 68] on button "[DATE]" at bounding box center [377, 66] width 64 height 31
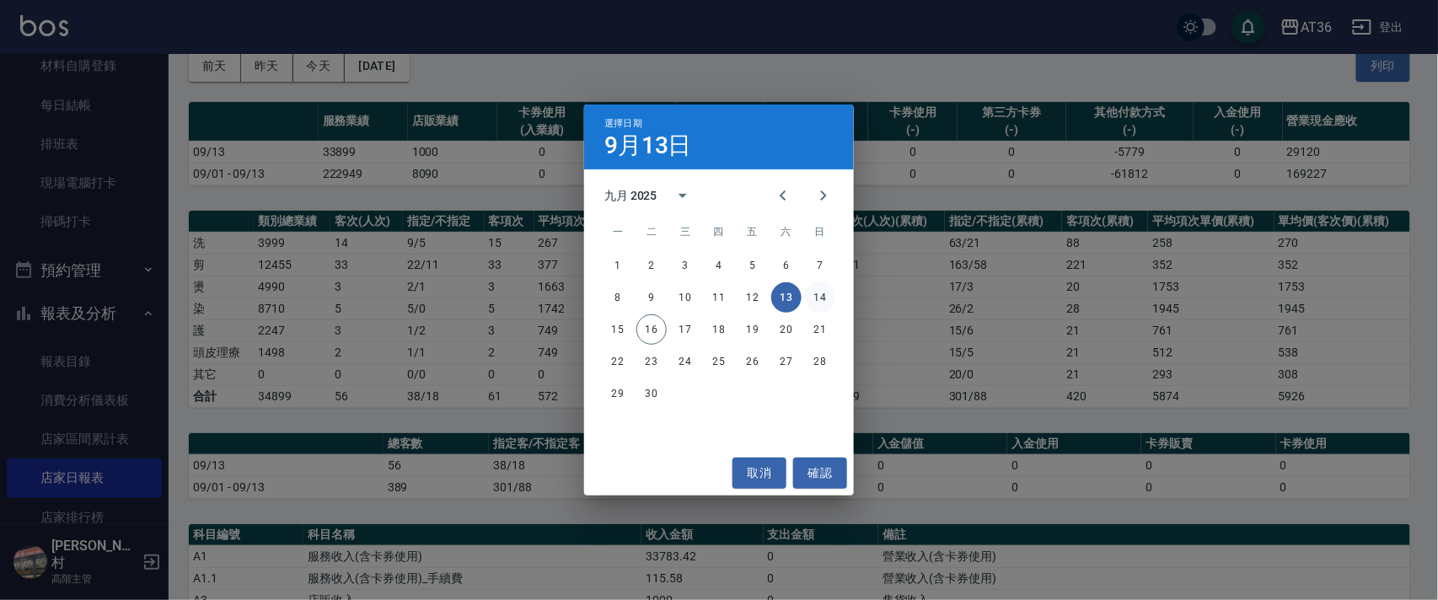
click at [823, 298] on button "14" at bounding box center [820, 297] width 30 height 30
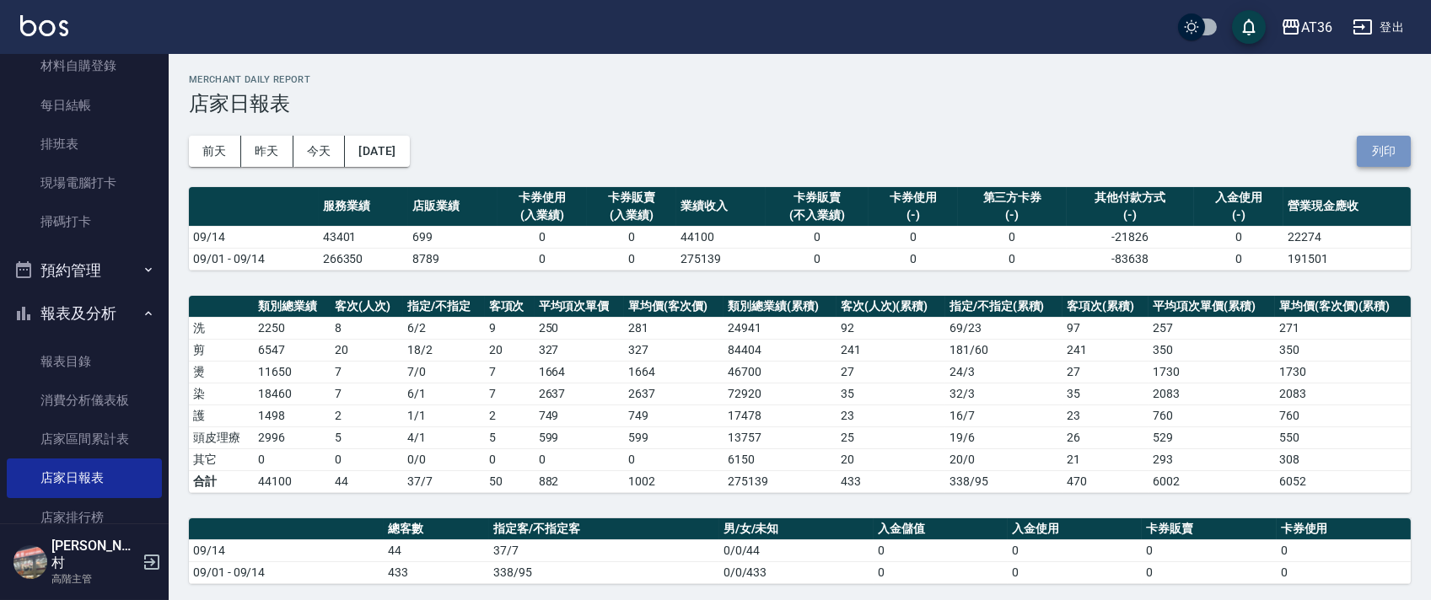
click at [1383, 152] on button "列印" at bounding box center [1384, 151] width 54 height 31
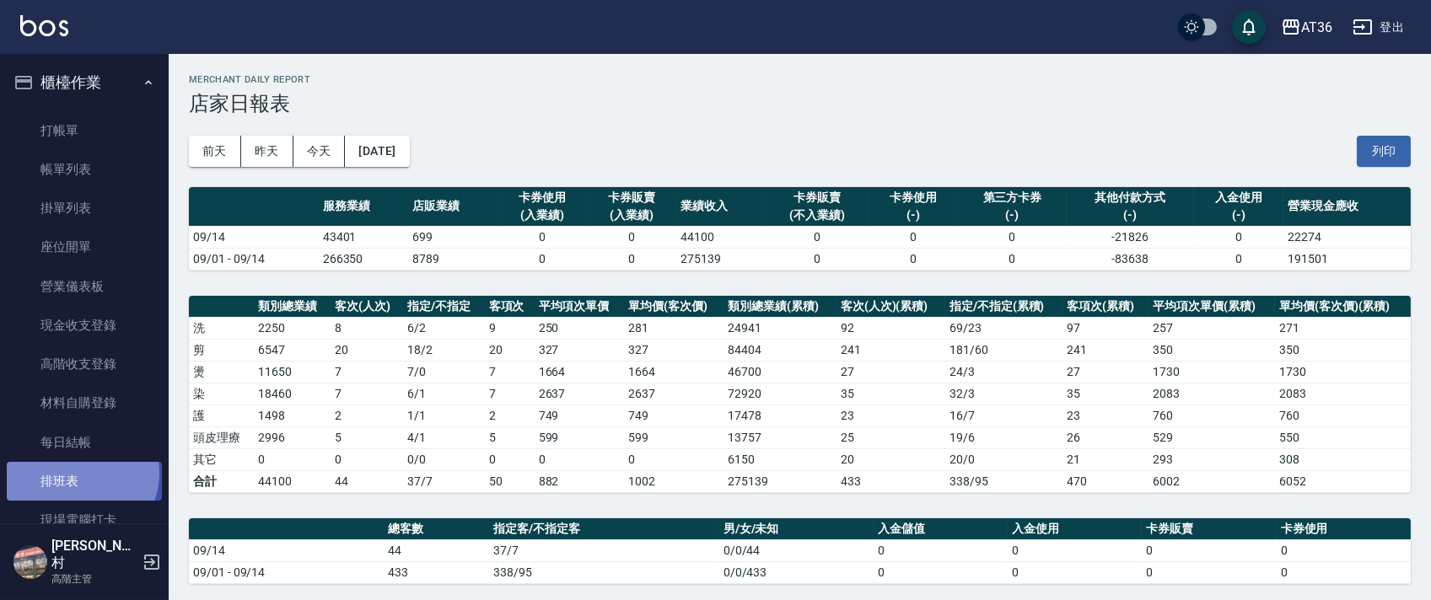
click at [76, 473] on link "排班表" at bounding box center [84, 481] width 155 height 39
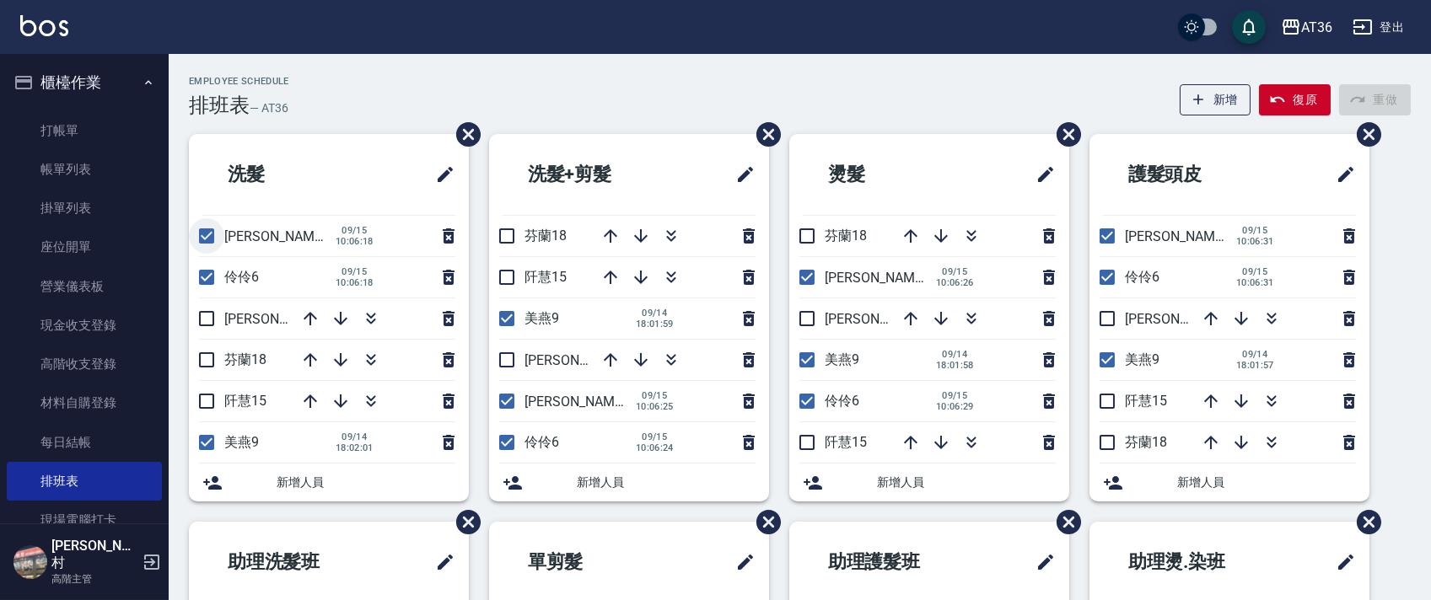
click at [204, 244] on input "checkbox" at bounding box center [206, 235] width 35 height 35
checkbox input "false"
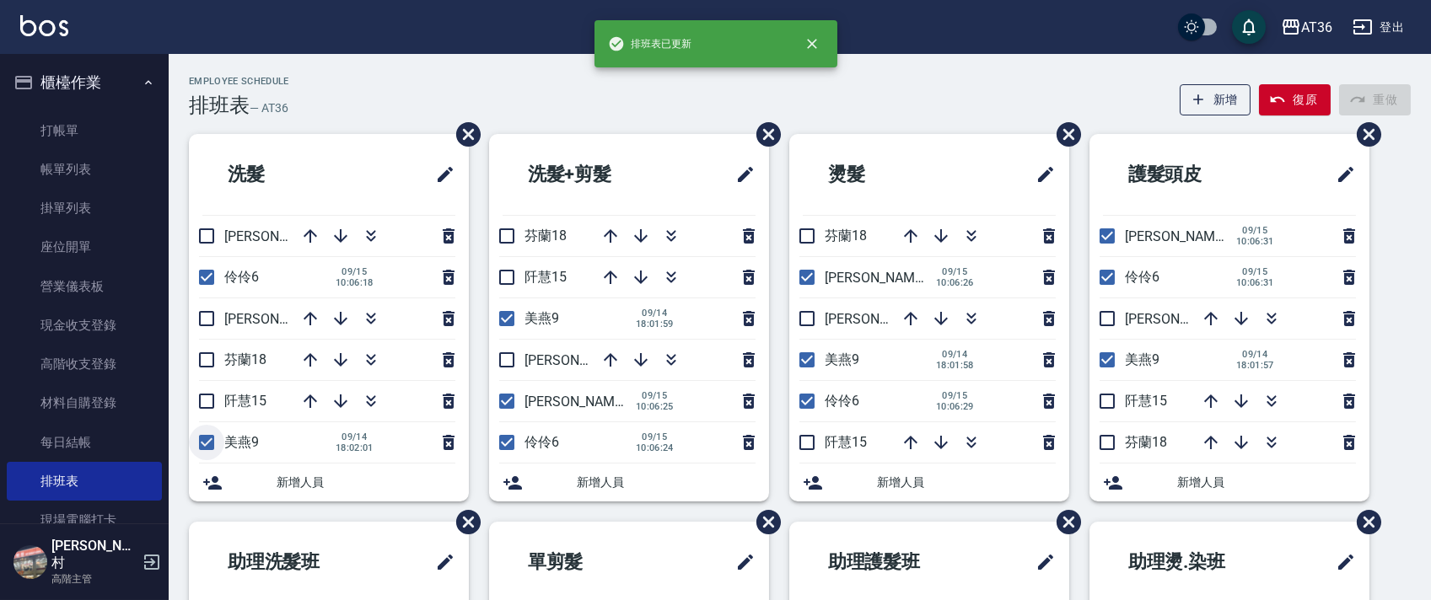
click at [208, 438] on input "checkbox" at bounding box center [206, 442] width 35 height 35
checkbox input "false"
click at [508, 323] on input "checkbox" at bounding box center [506, 318] width 35 height 35
checkbox input "false"
click at [504, 398] on input "checkbox" at bounding box center [506, 401] width 35 height 35
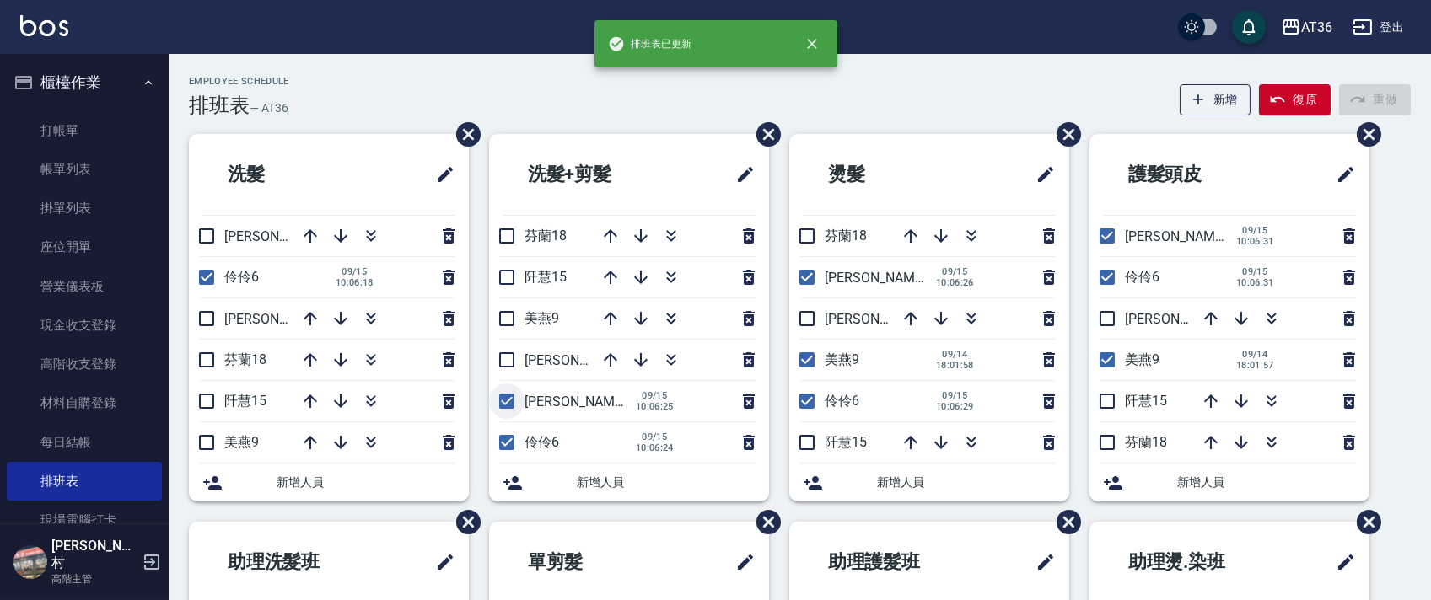
checkbox input "false"
click at [808, 277] on input "checkbox" at bounding box center [806, 277] width 35 height 35
checkbox input "false"
click at [805, 361] on input "checkbox" at bounding box center [806, 359] width 35 height 35
checkbox input "false"
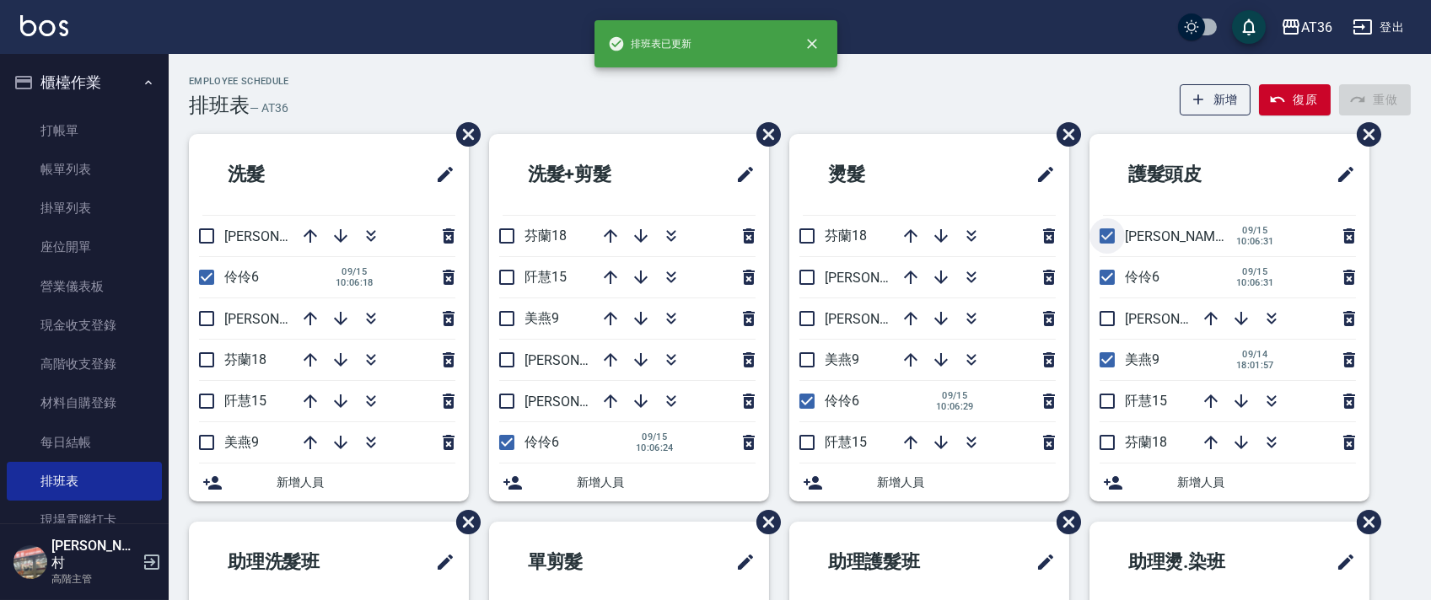
click at [1109, 235] on input "checkbox" at bounding box center [1106, 235] width 35 height 35
checkbox input "false"
click at [1109, 362] on input "checkbox" at bounding box center [1106, 359] width 35 height 35
checkbox input "false"
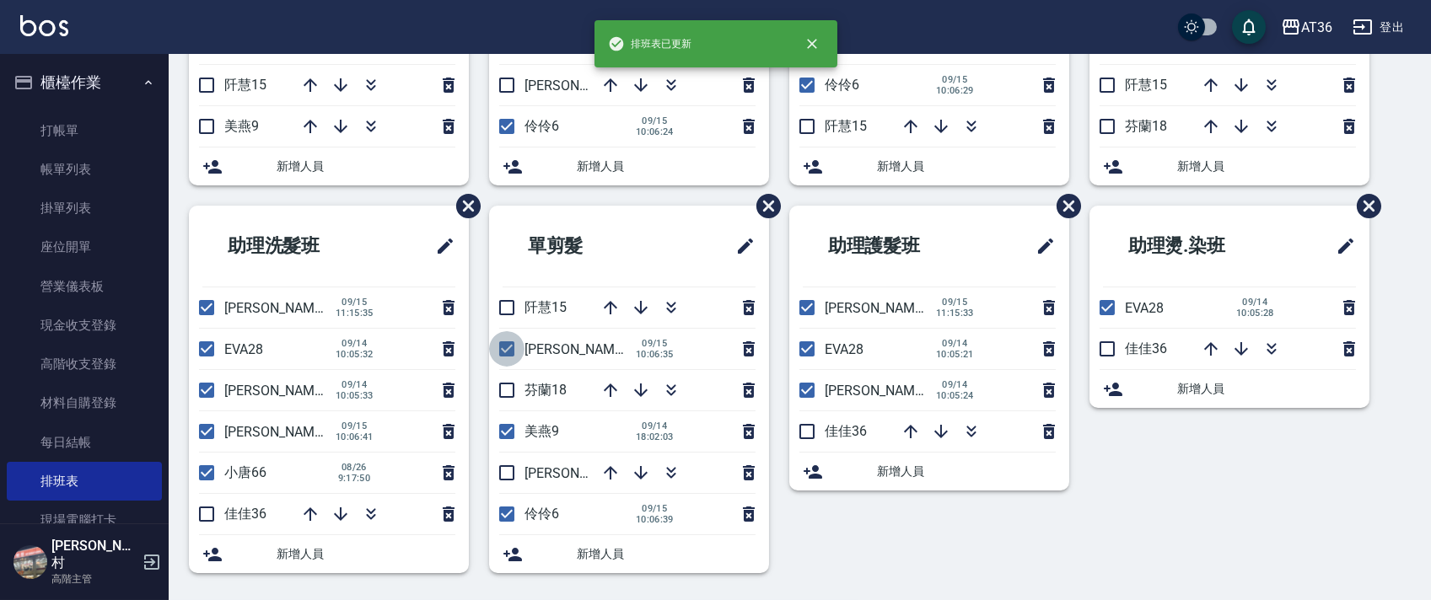
click at [511, 349] on input "checkbox" at bounding box center [506, 348] width 35 height 35
checkbox input "false"
click at [506, 431] on input "checkbox" at bounding box center [506, 431] width 35 height 35
checkbox input "false"
click at [610, 228] on h2 "單剪髮" at bounding box center [584, 246] width 164 height 61
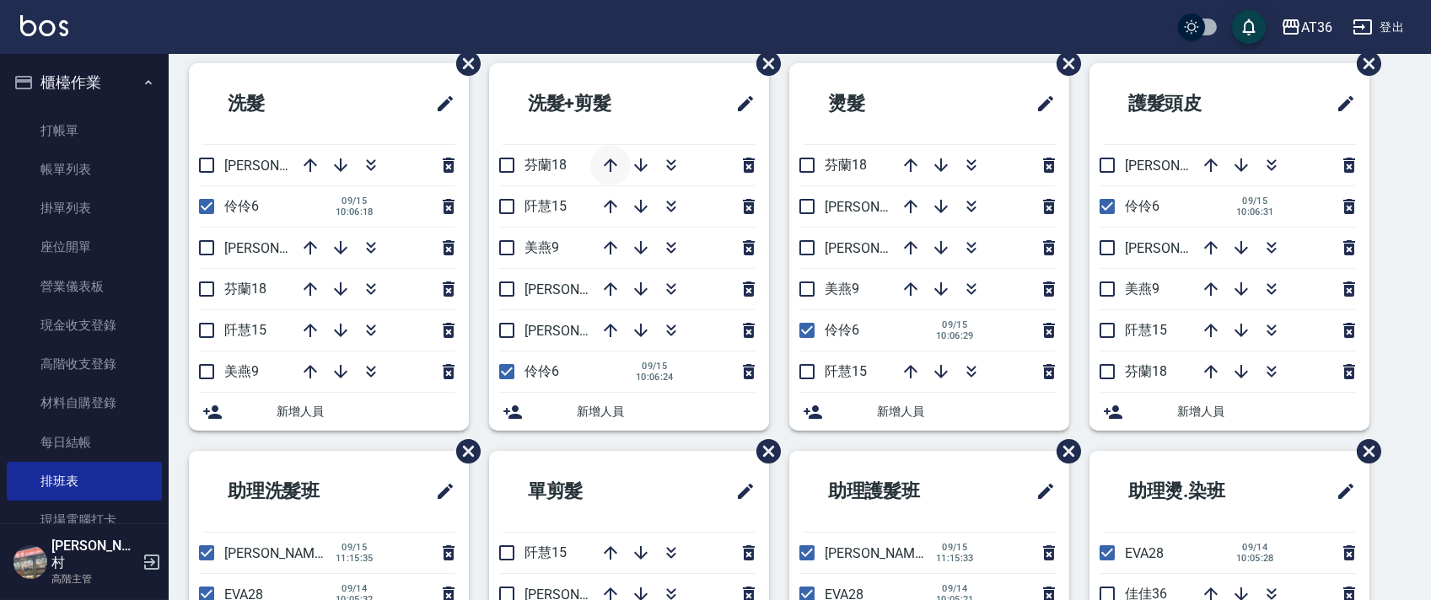
scroll to position [0, 0]
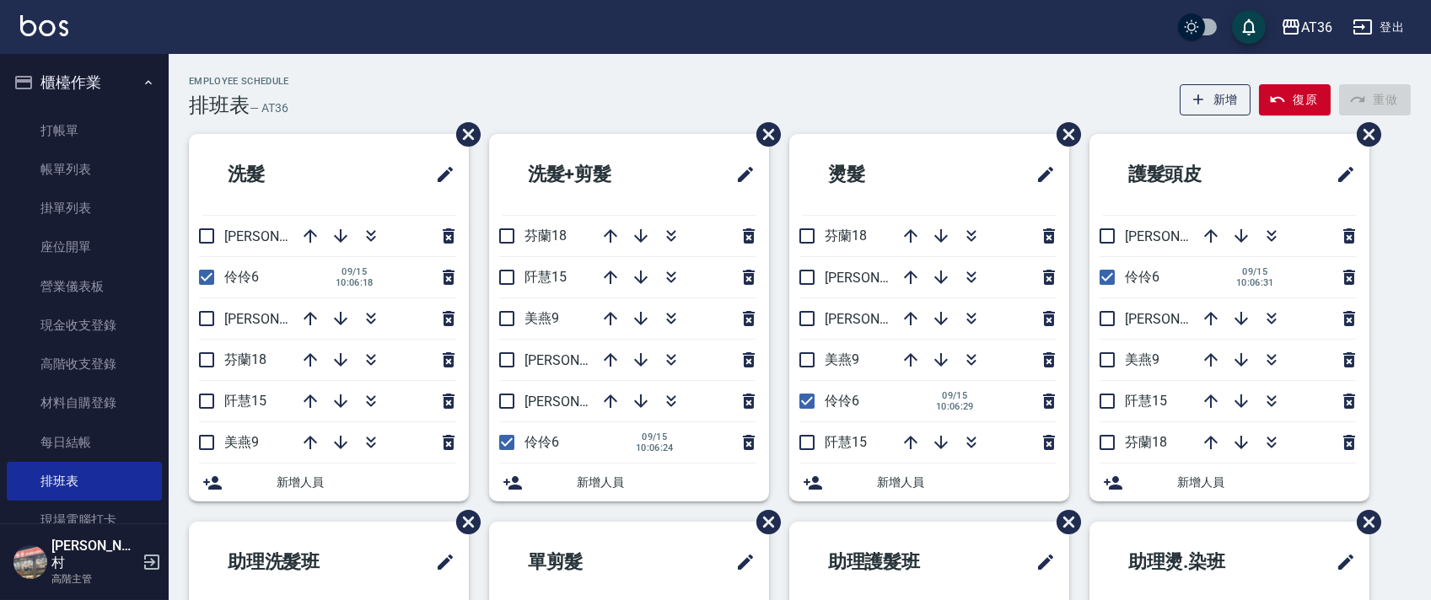
click at [546, 114] on div "Employee Schedule 排班表 — AT36 新增 復原 重做" at bounding box center [800, 96] width 1222 height 41
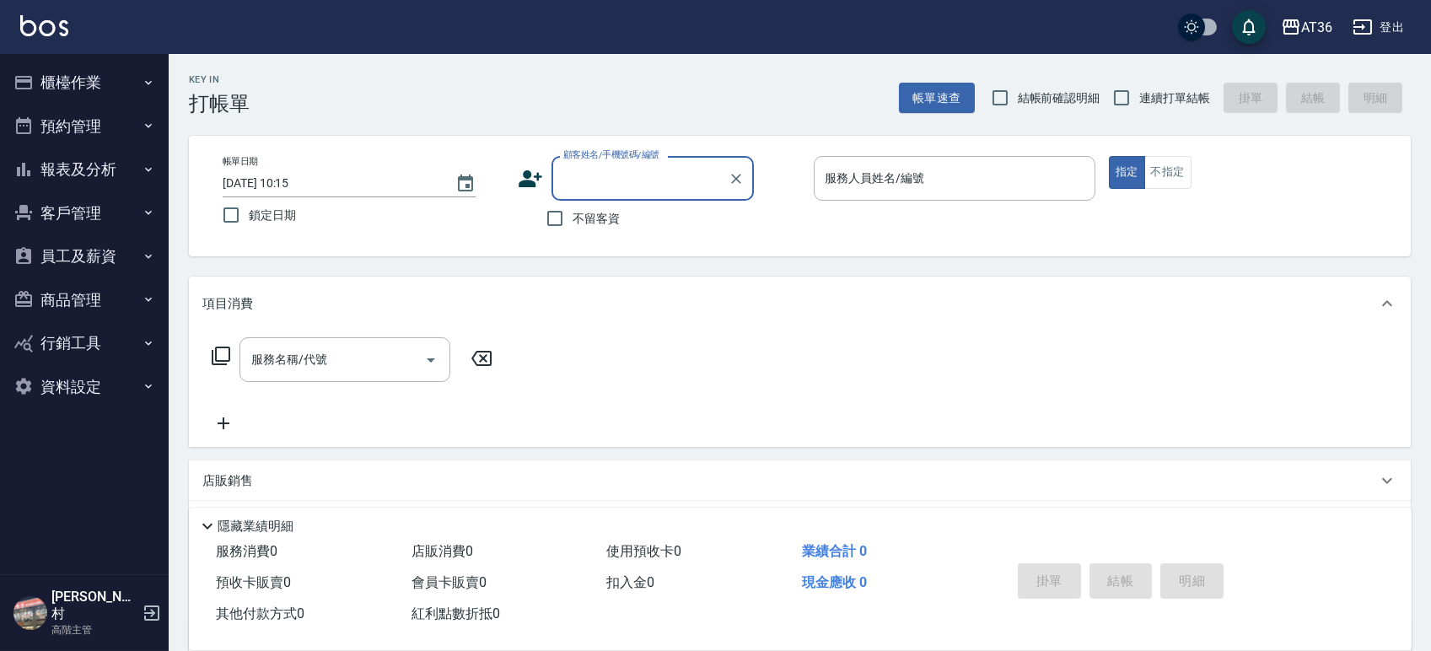
click at [81, 175] on button "報表及分析" at bounding box center [84, 170] width 155 height 44
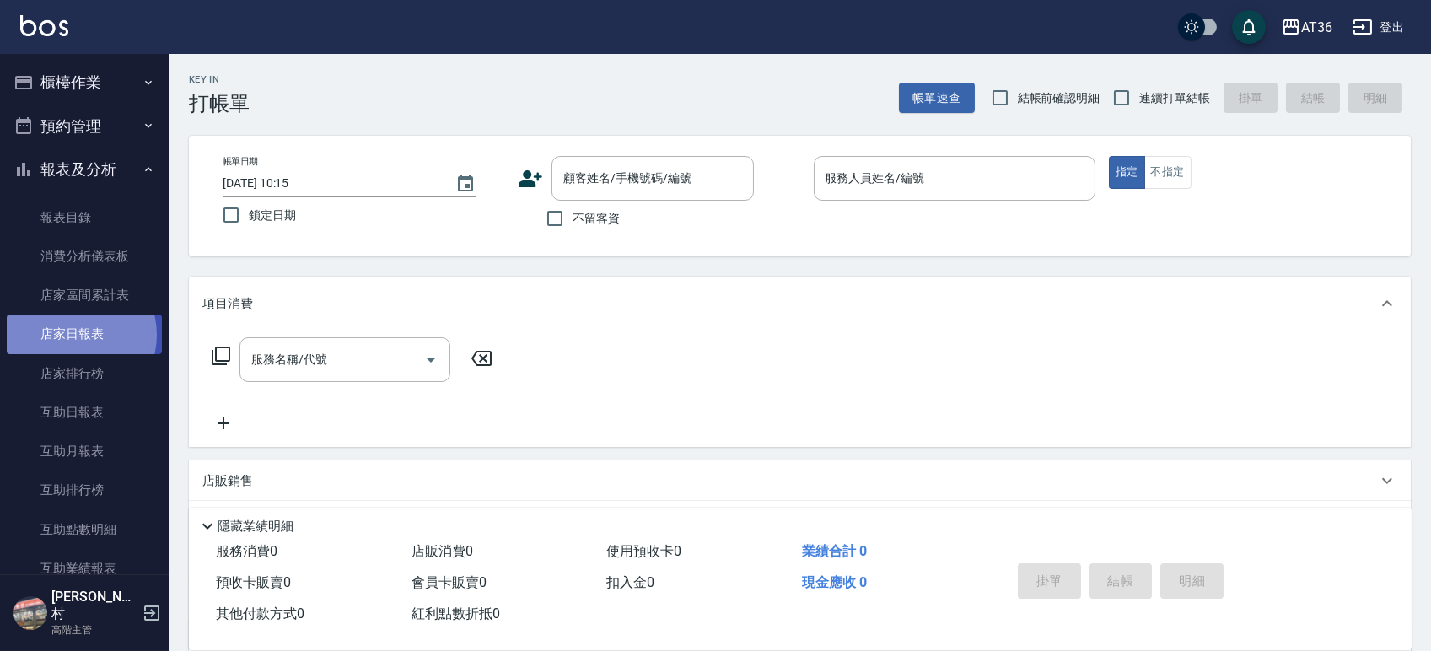
click at [74, 335] on link "店家日報表" at bounding box center [84, 333] width 155 height 39
